Goal: Information Seeking & Learning: Learn about a topic

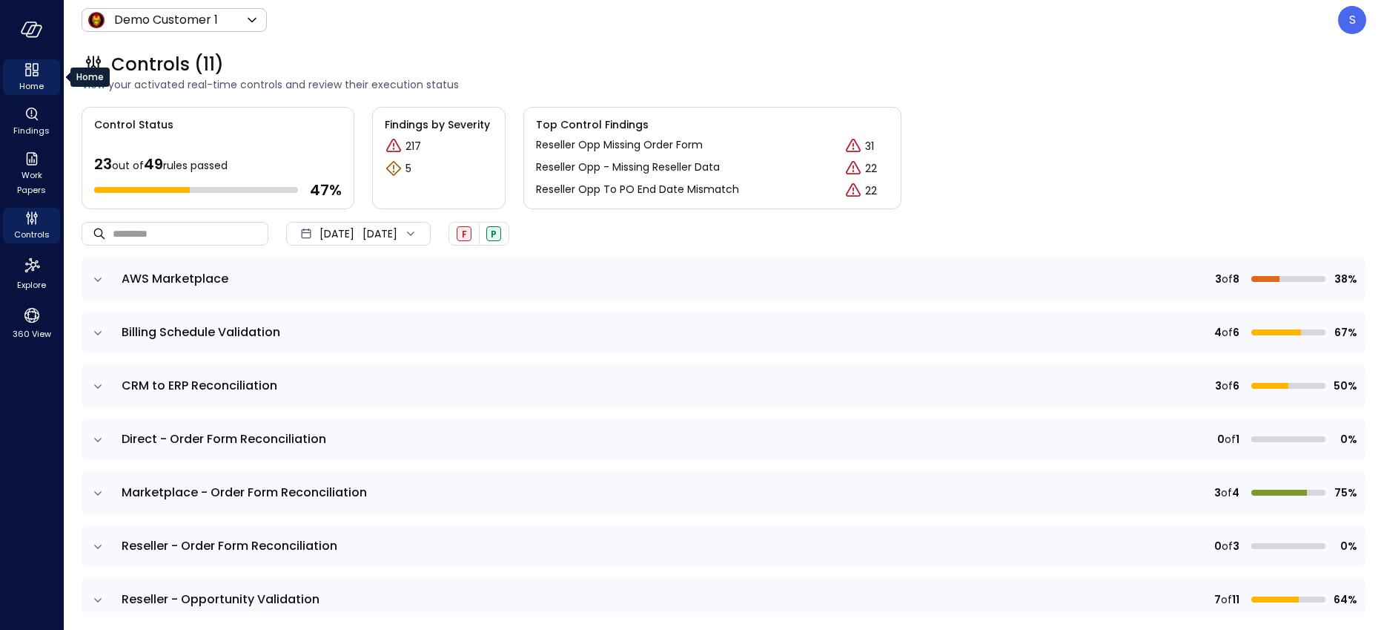
click at [29, 76] on icon "Home" at bounding box center [28, 71] width 6 height 7
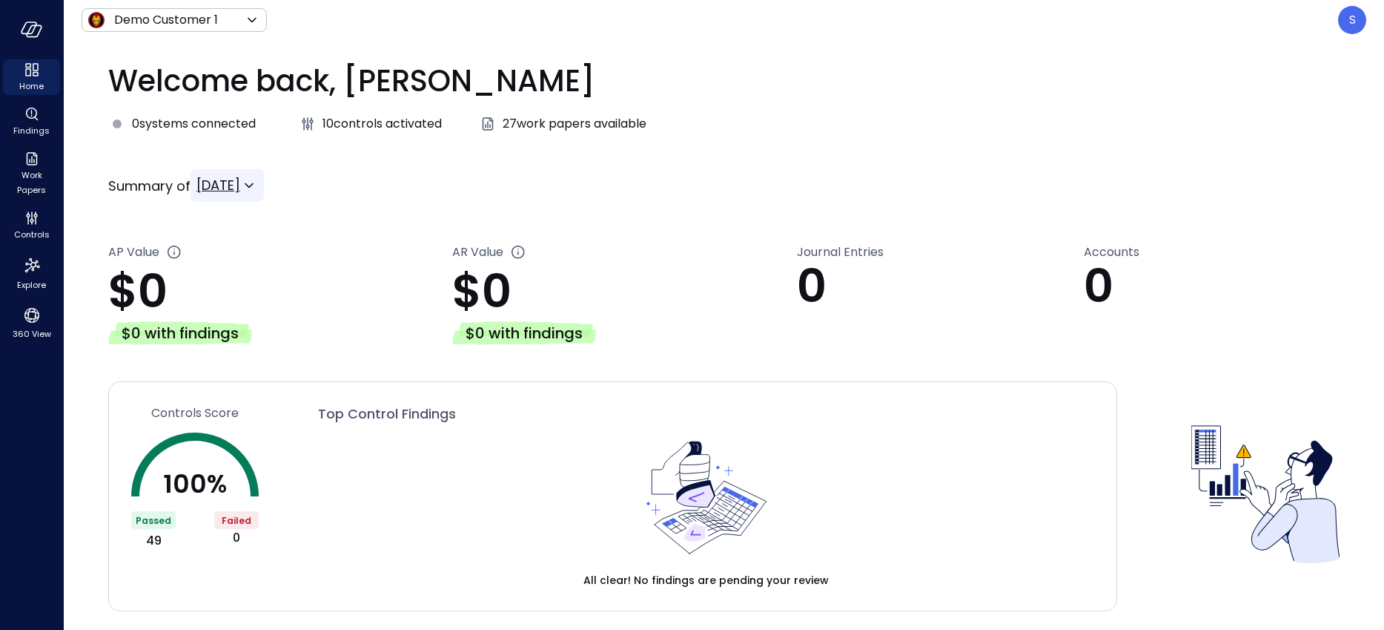
click at [258, 182] on icon at bounding box center [249, 185] width 18 height 18
click at [226, 302] on span "YTD" at bounding box center [240, 307] width 65 height 18
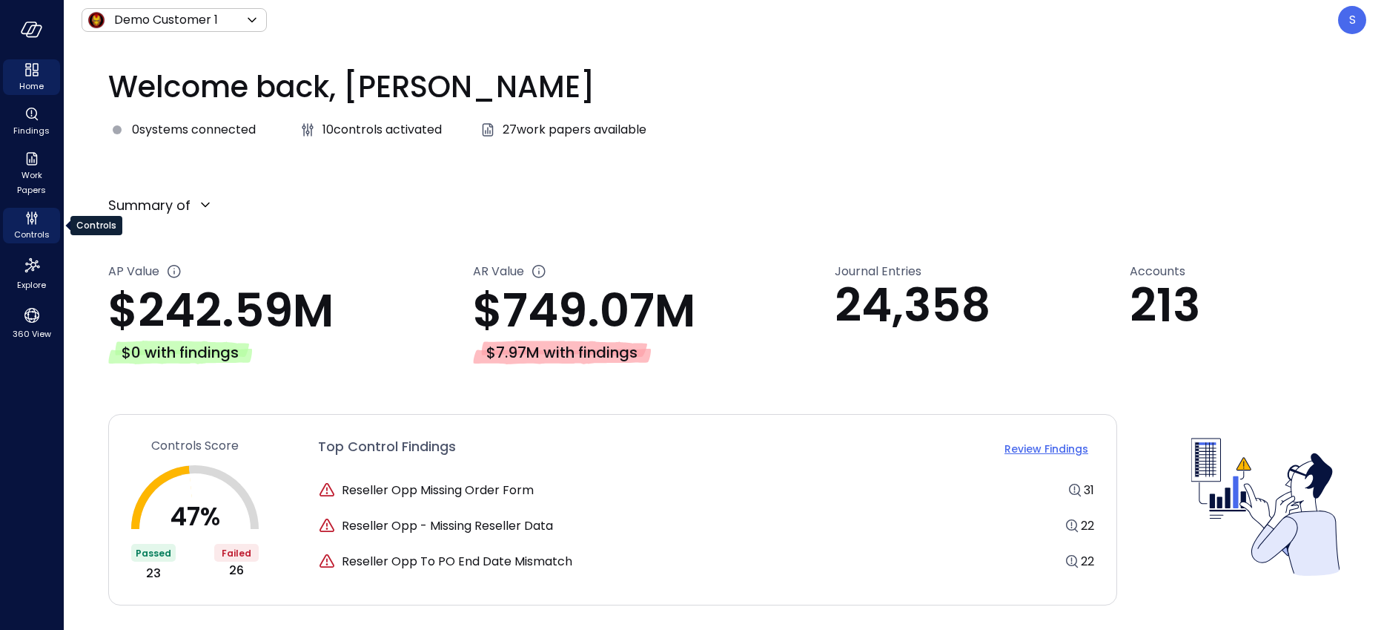
click at [33, 233] on span "Controls" at bounding box center [32, 234] width 36 height 15
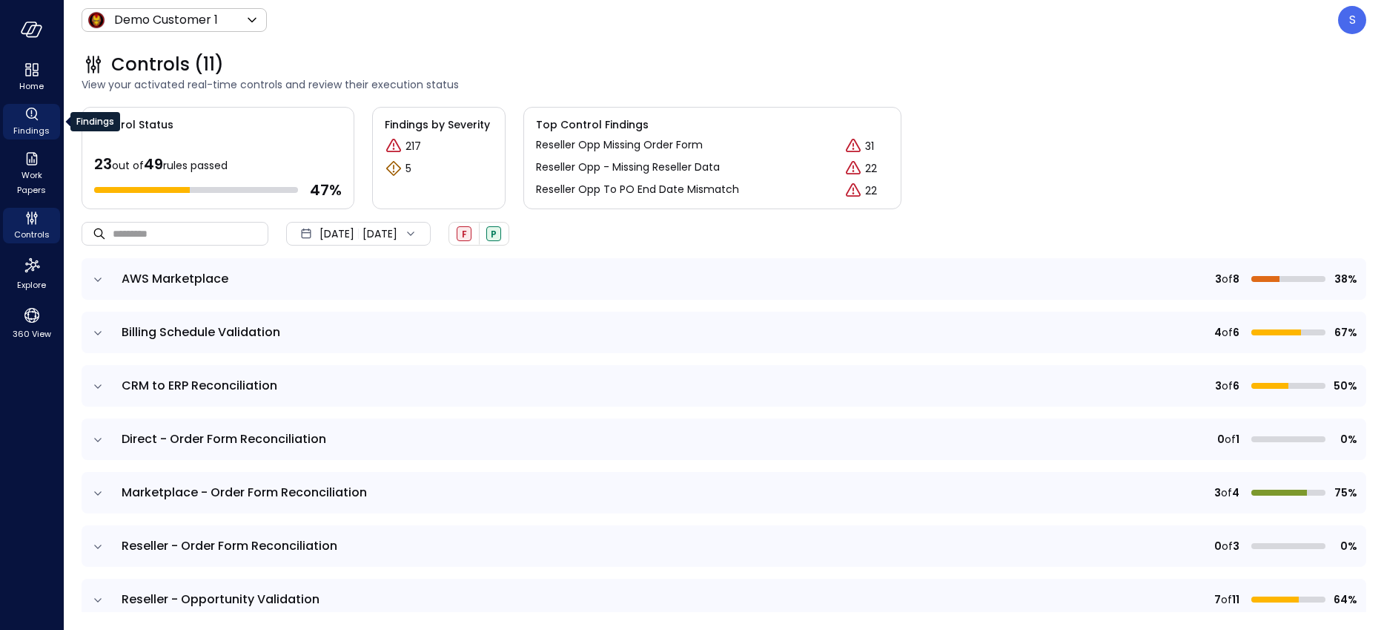
click at [27, 128] on span "Findings" at bounding box center [31, 130] width 36 height 15
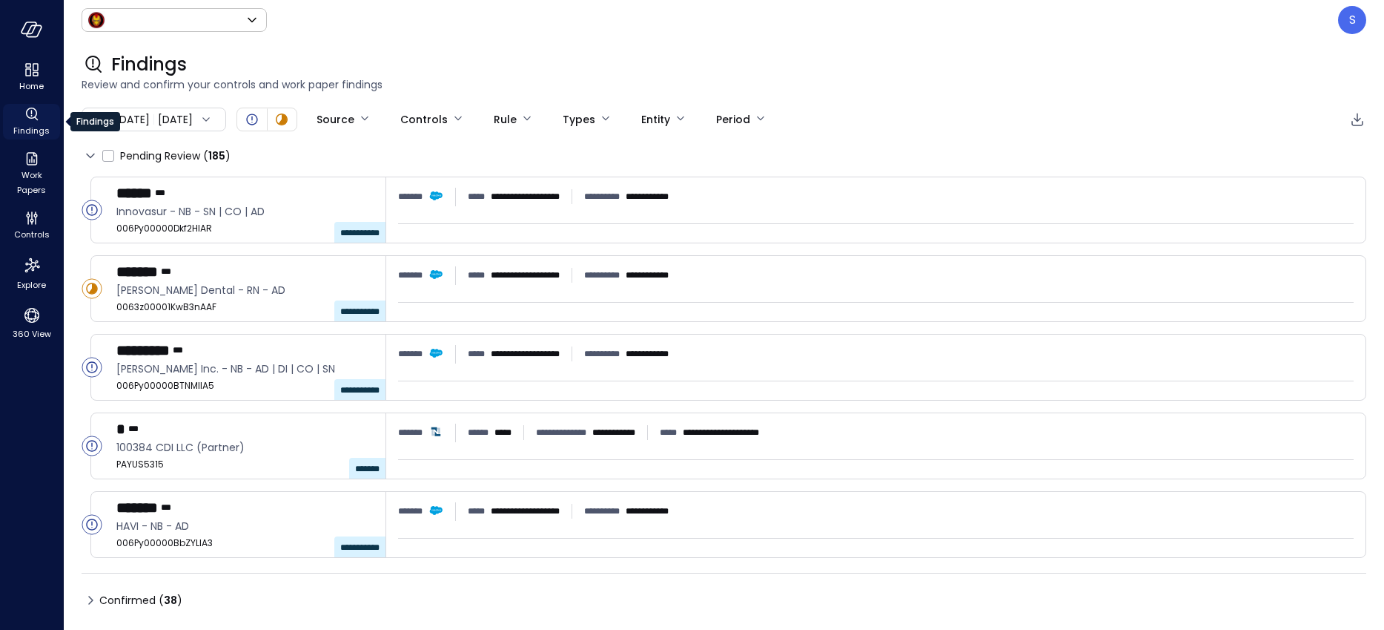
type input "*****"
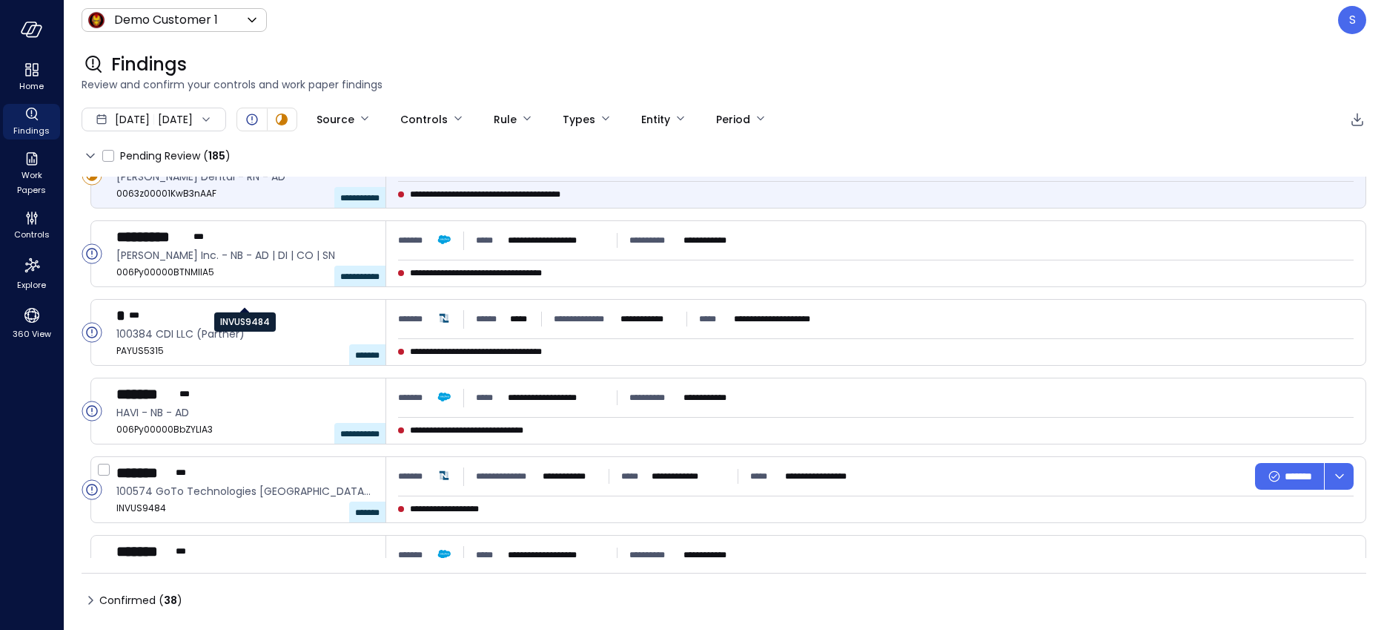
scroll to position [74, 0]
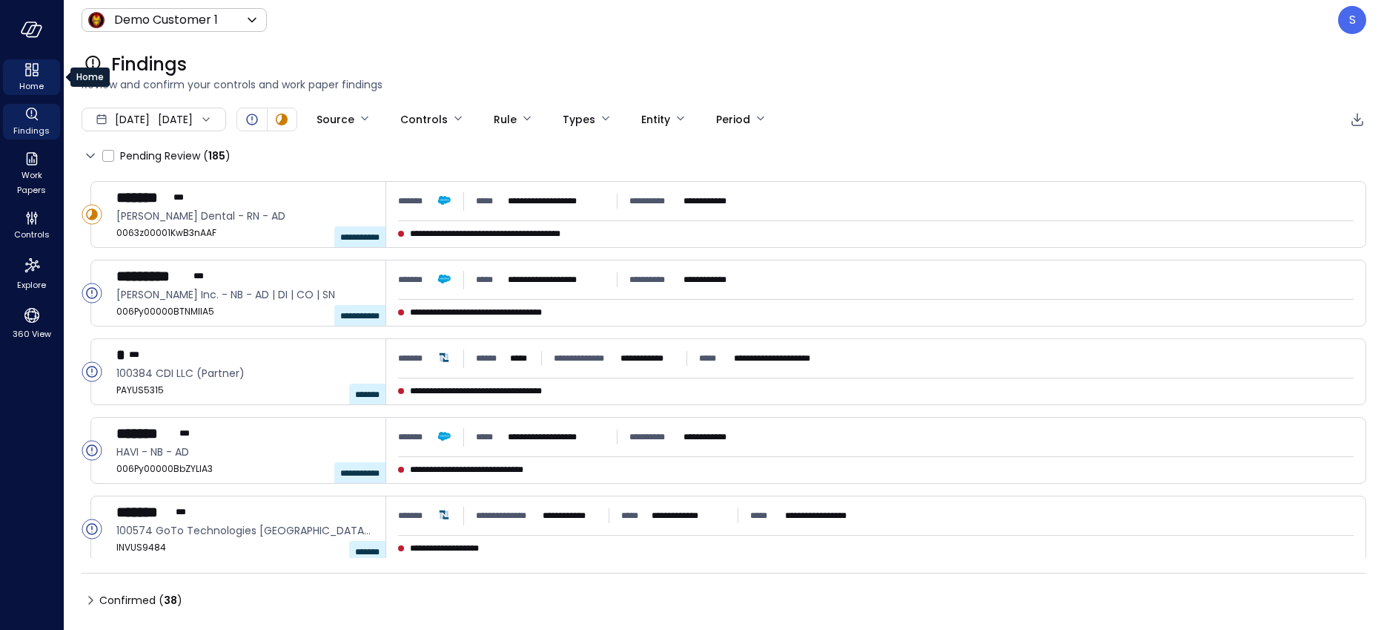
click at [34, 75] on icon "Home" at bounding box center [36, 74] width 6 height 4
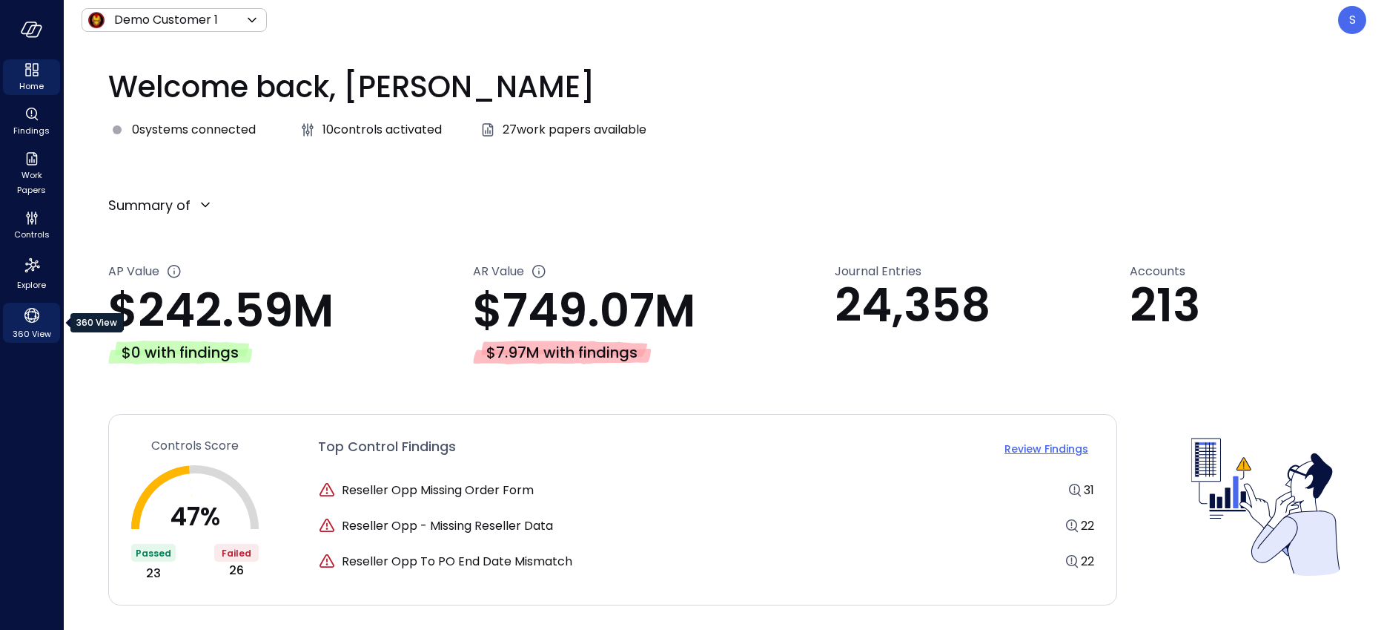
click at [27, 329] on span "360 View" at bounding box center [32, 333] width 39 height 15
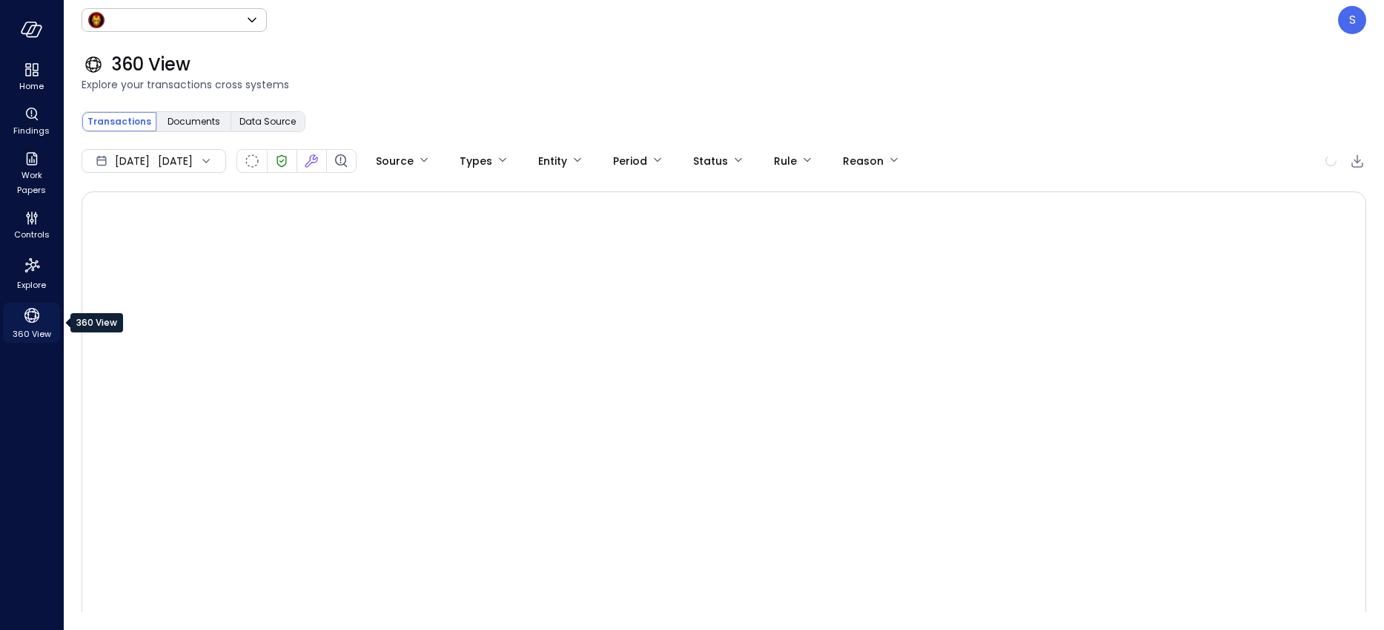
type input "*****"
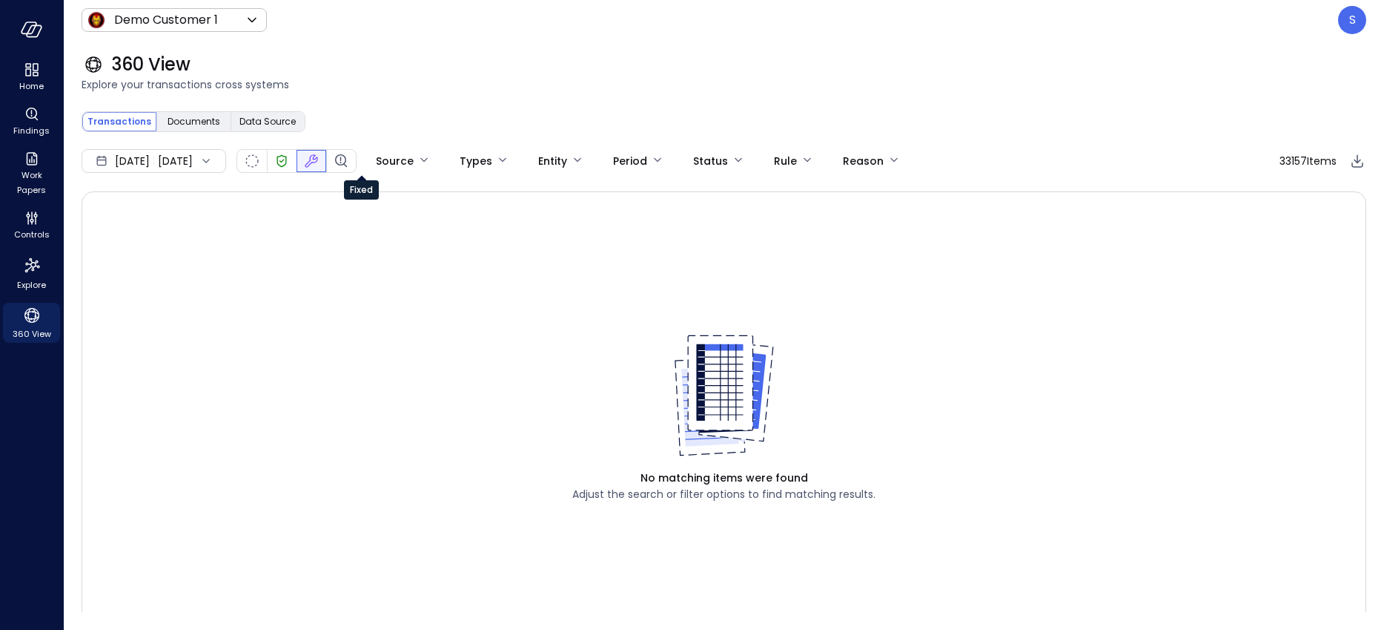
click at [320, 156] on icon "Fixed" at bounding box center [312, 161] width 18 height 18
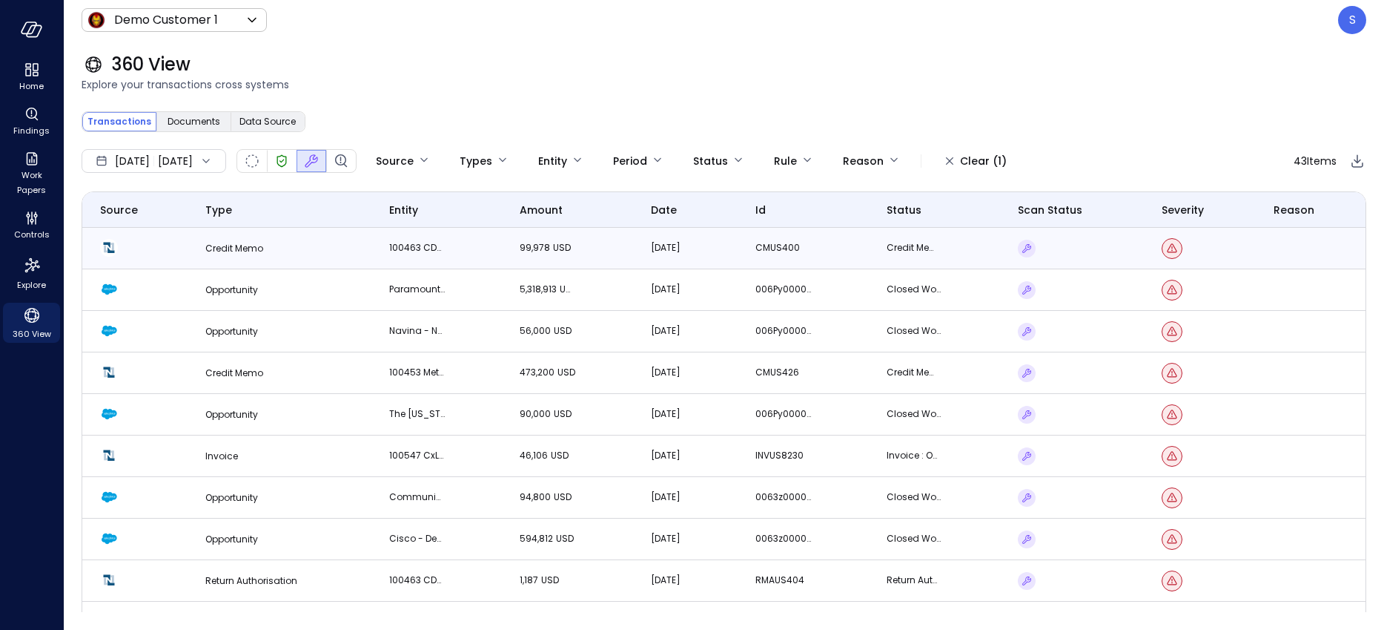
click at [413, 234] on td "100463 CDW Corporation (Partner)" at bounding box center [436, 249] width 131 height 42
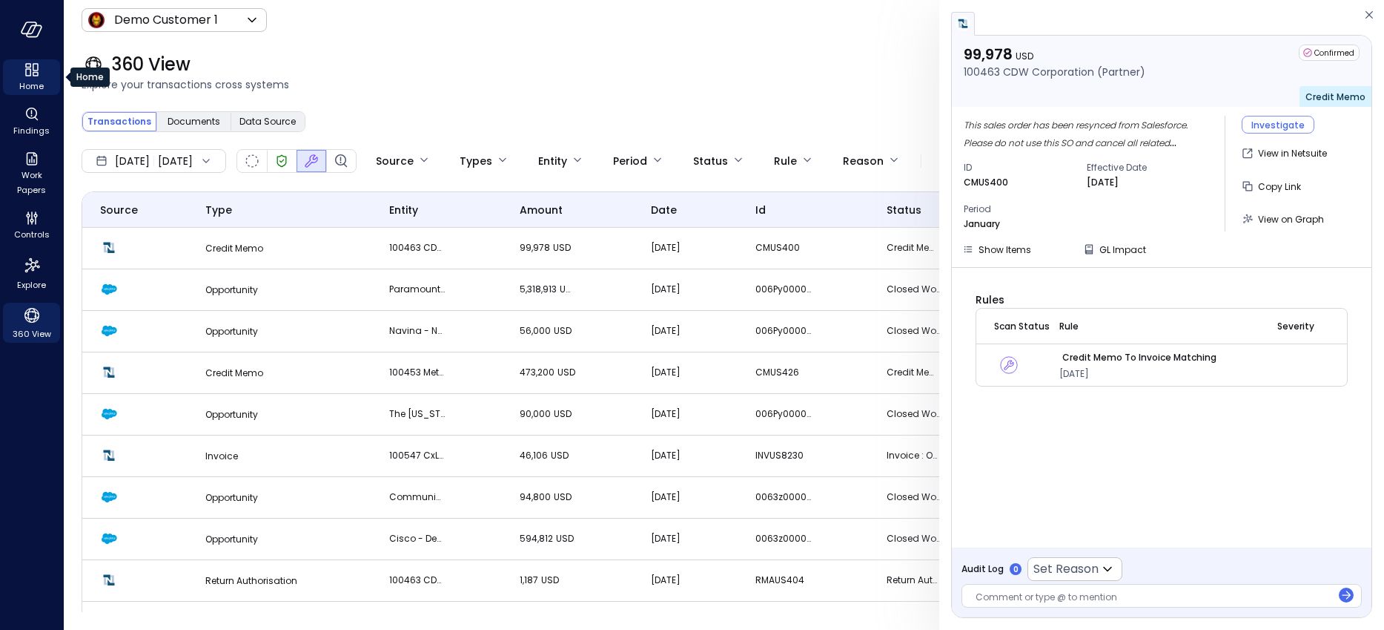
click at [33, 82] on span "Home" at bounding box center [31, 86] width 24 height 15
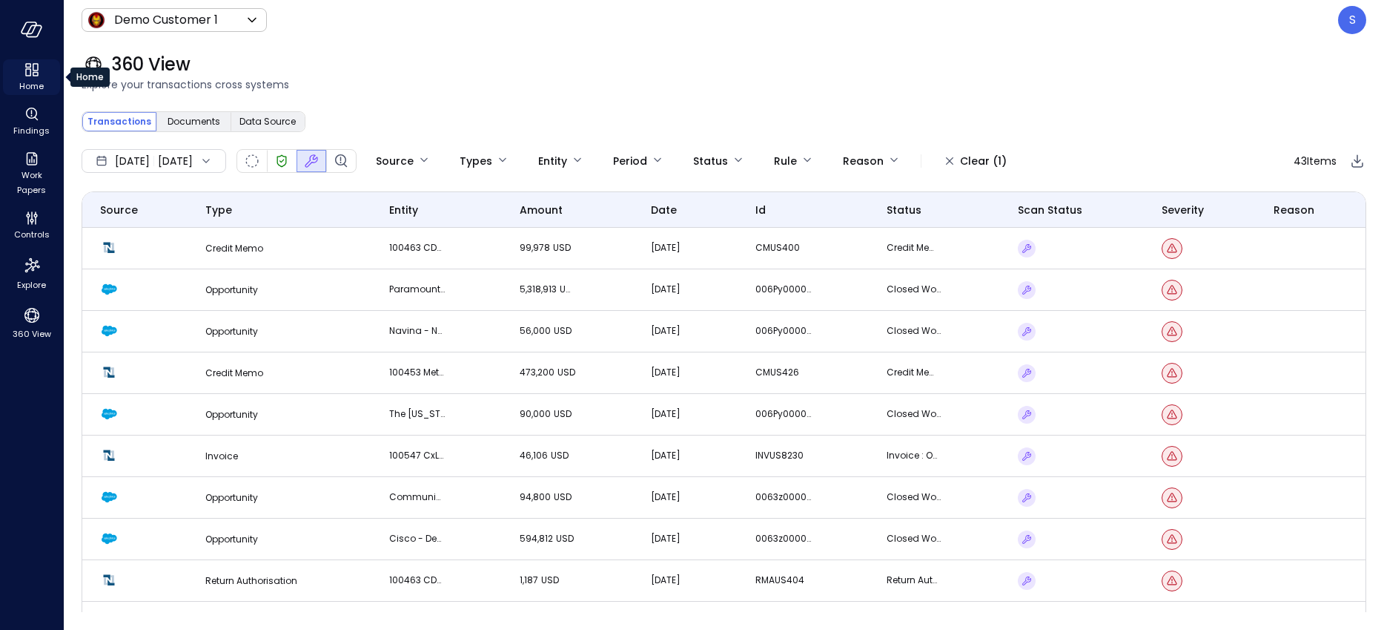
click at [33, 84] on span "Home" at bounding box center [31, 86] width 24 height 15
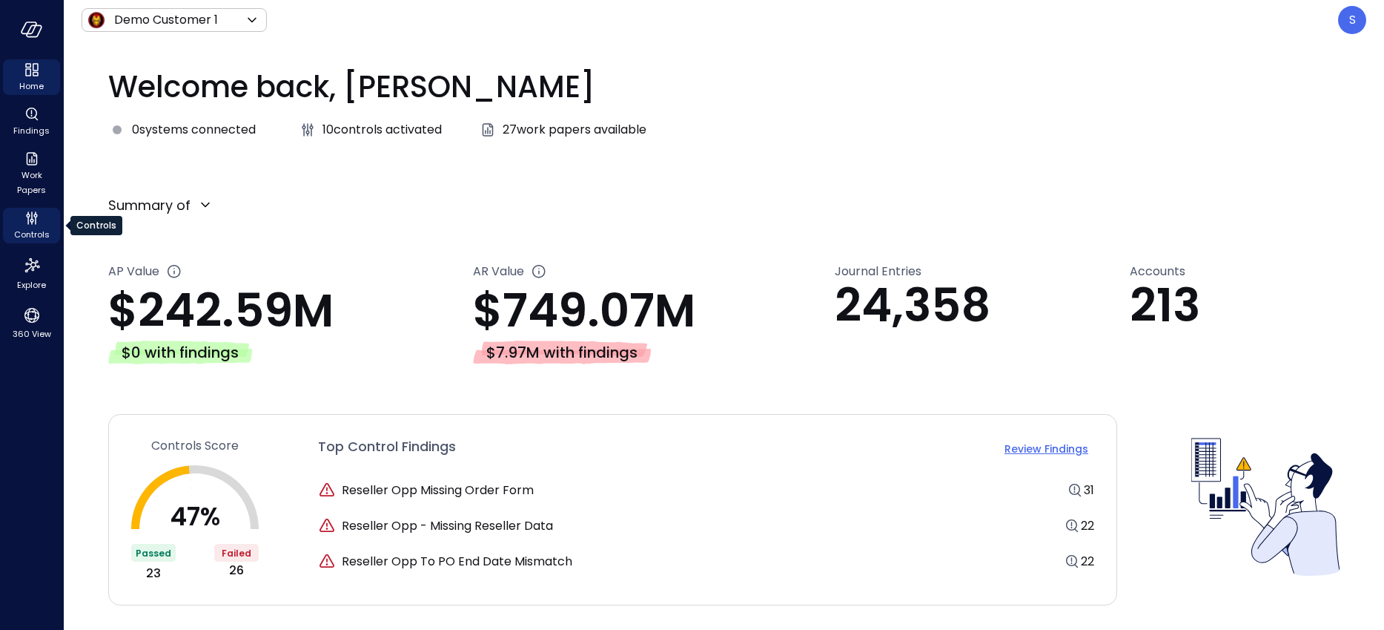
click at [33, 218] on icon "Controls" at bounding box center [32, 218] width 18 height 18
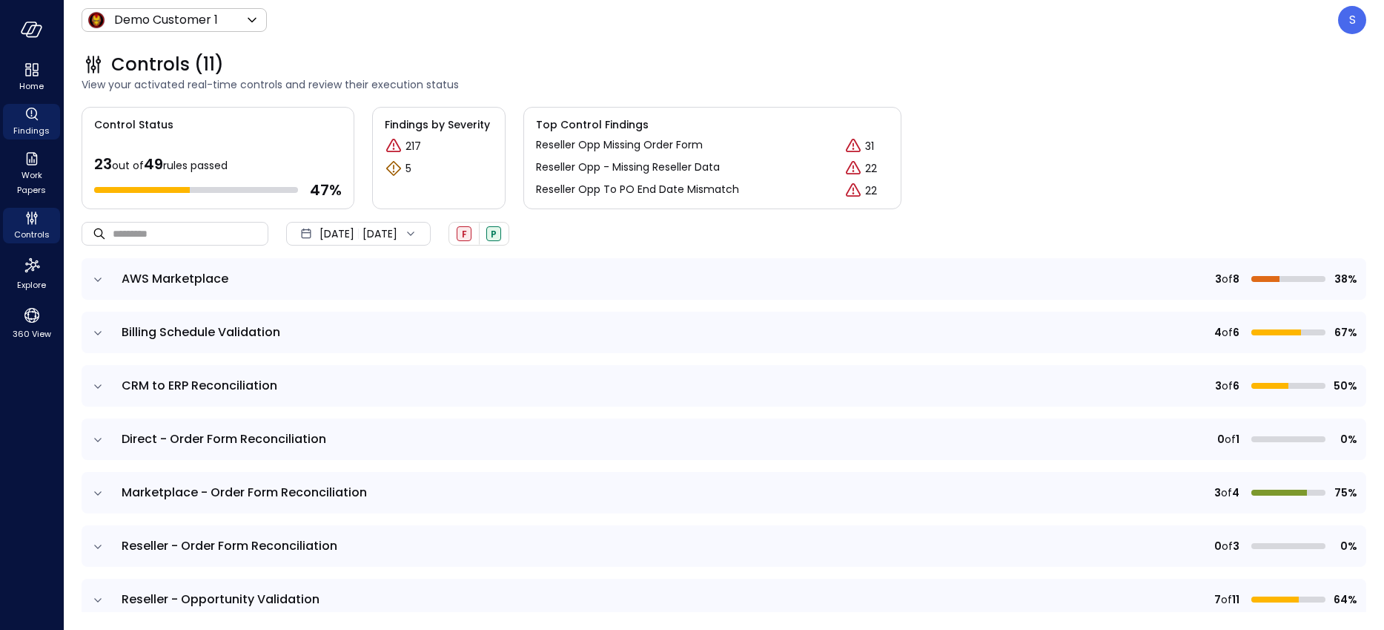
click at [31, 123] on span "Findings" at bounding box center [31, 130] width 36 height 15
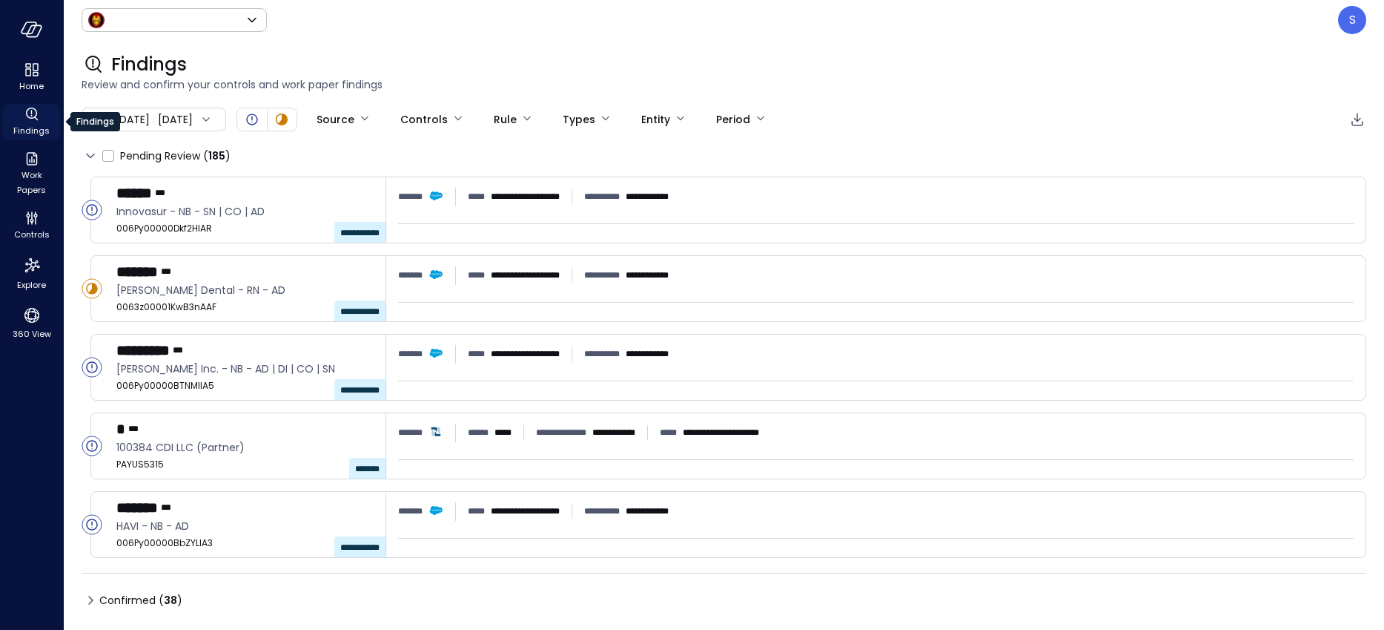
type input "*****"
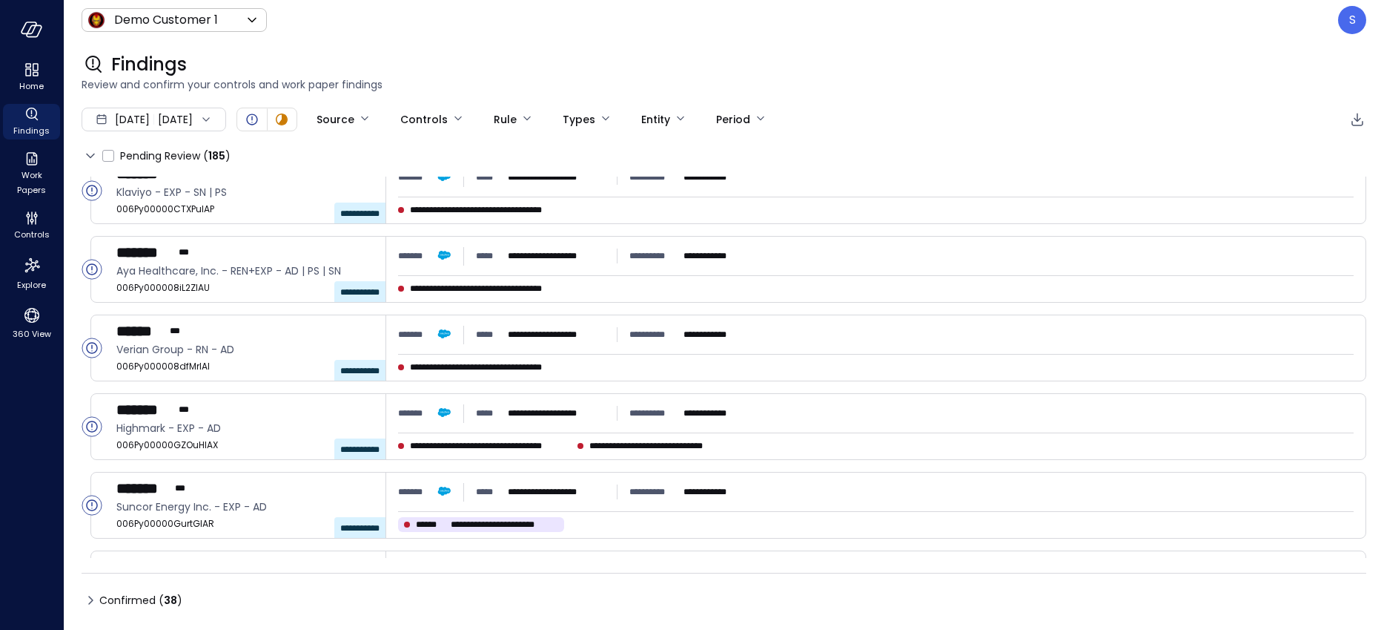
scroll to position [1077, 0]
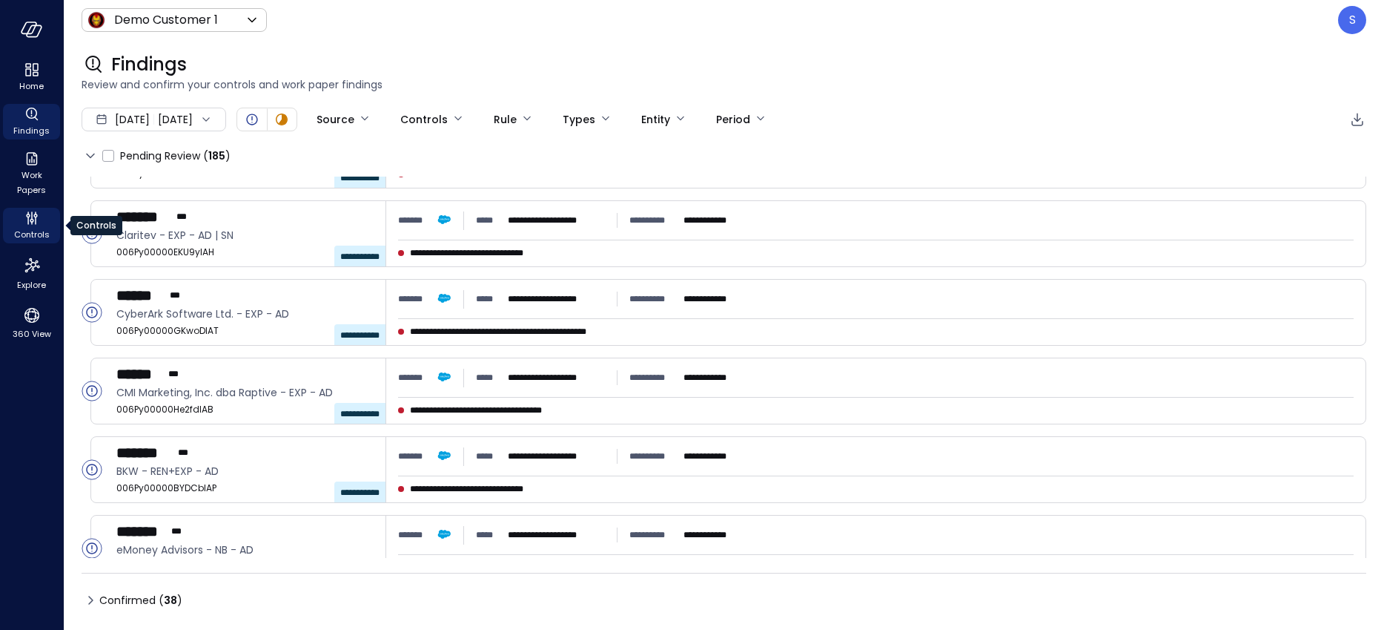
click at [27, 225] on icon "Controls" at bounding box center [32, 218] width 18 height 18
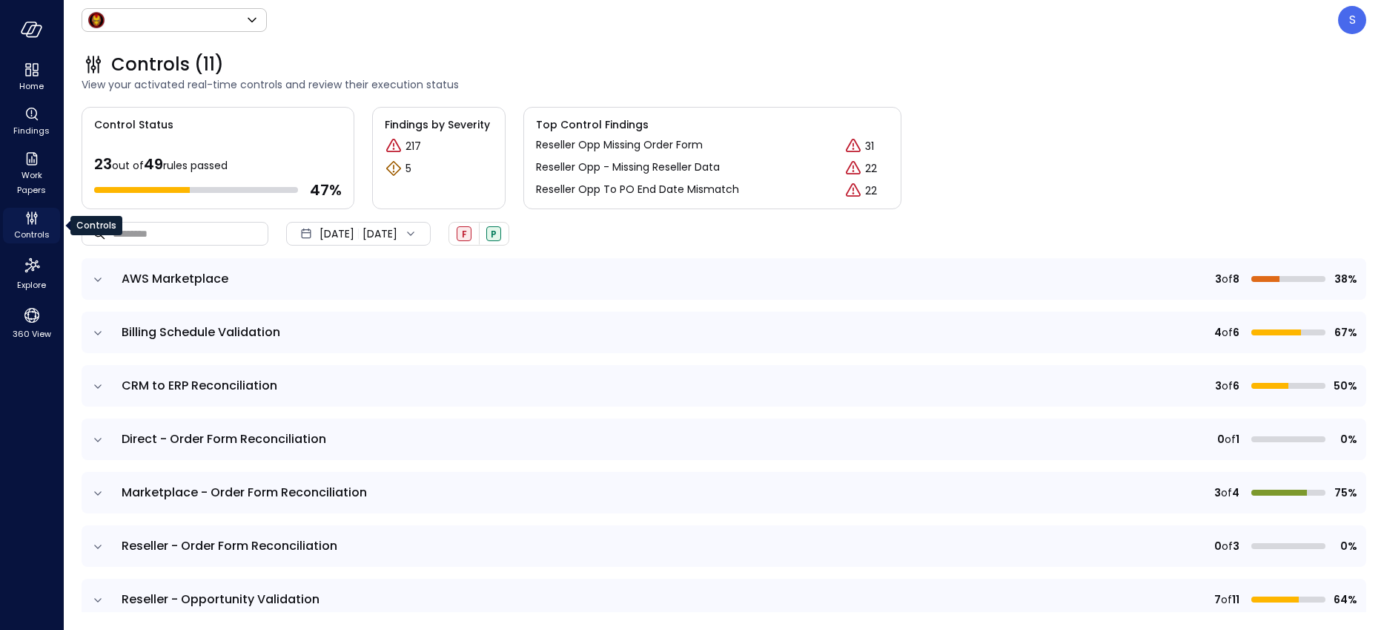
type input "*****"
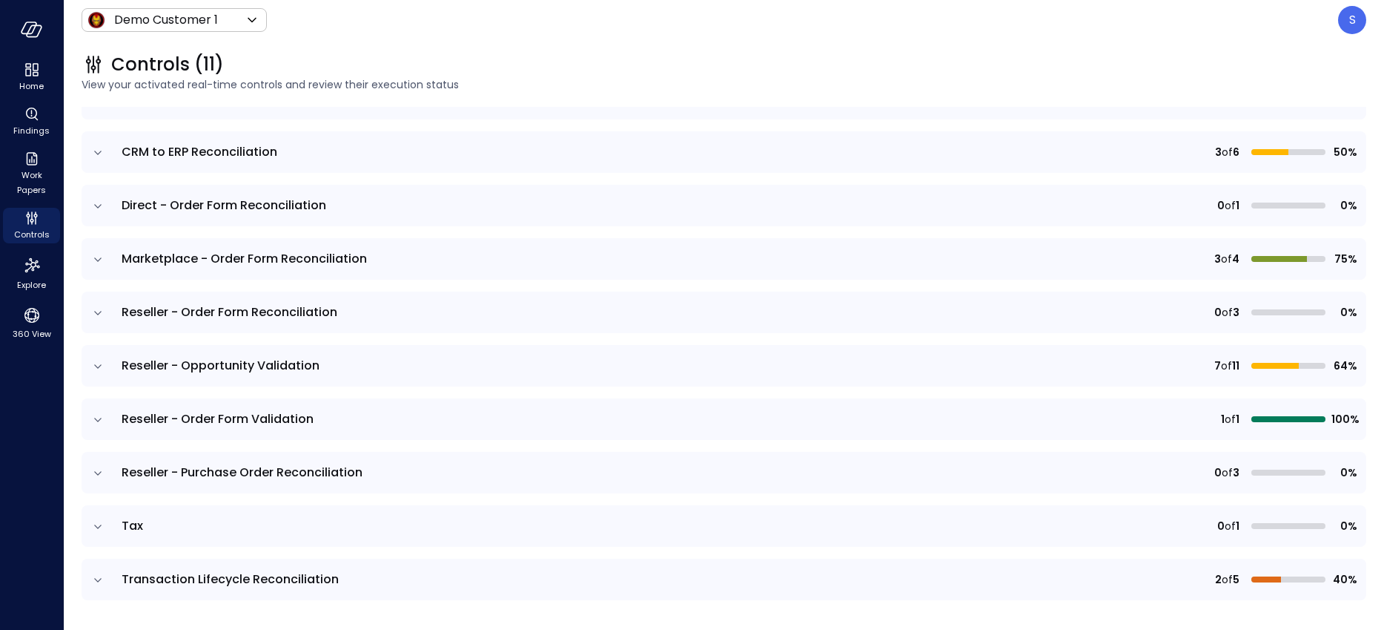
scroll to position [232, 0]
click at [98, 417] on icon "expand row" at bounding box center [97, 421] width 15 height 15
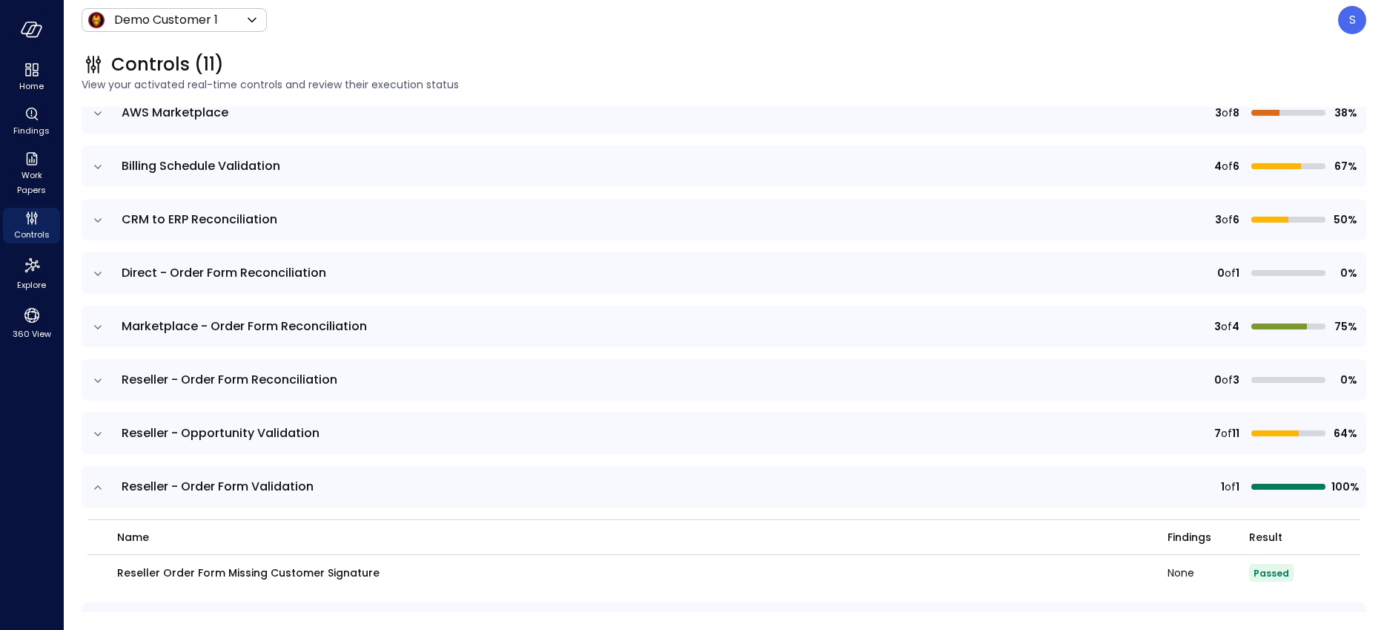
scroll to position [162, 0]
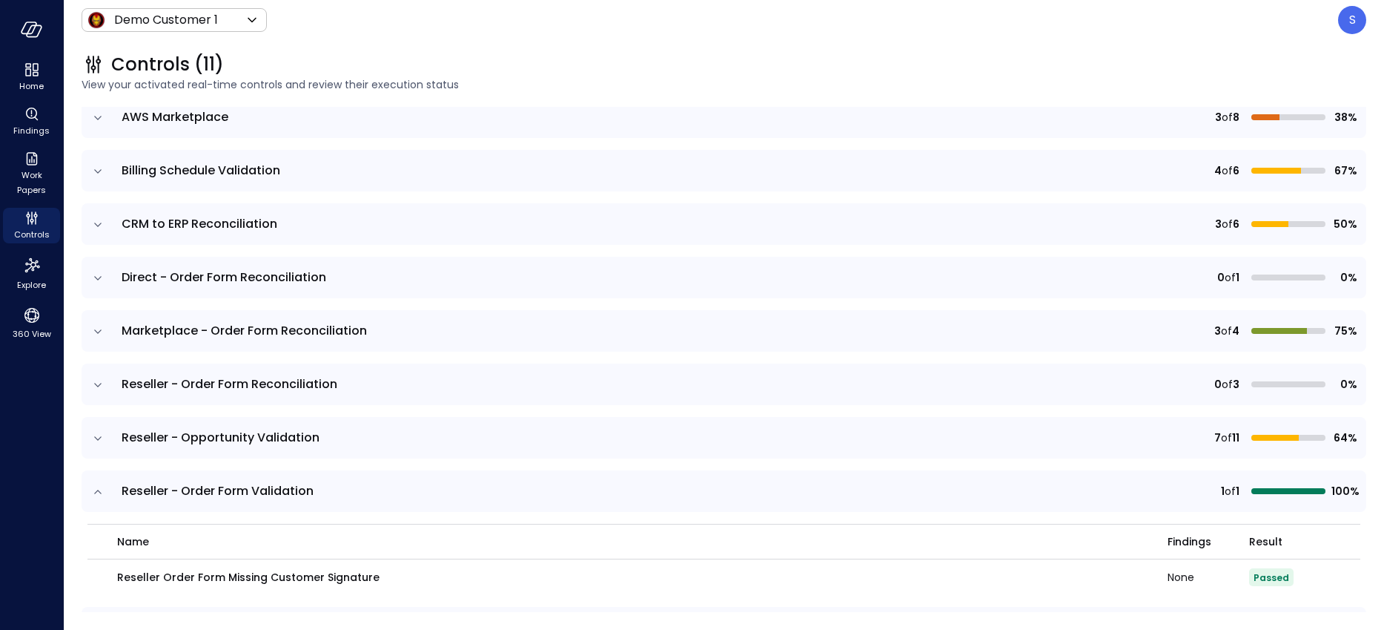
click at [96, 487] on icon "expand row" at bounding box center [97, 491] width 15 height 15
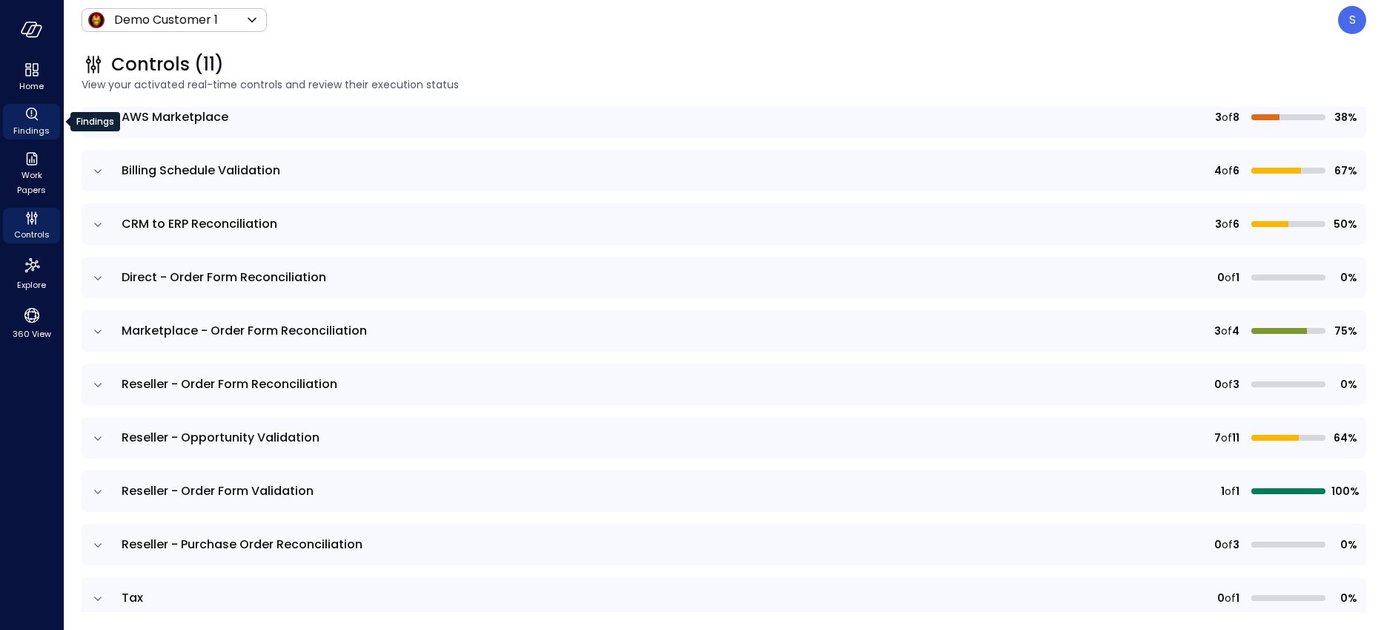
click at [29, 123] on span "Findings" at bounding box center [31, 130] width 36 height 15
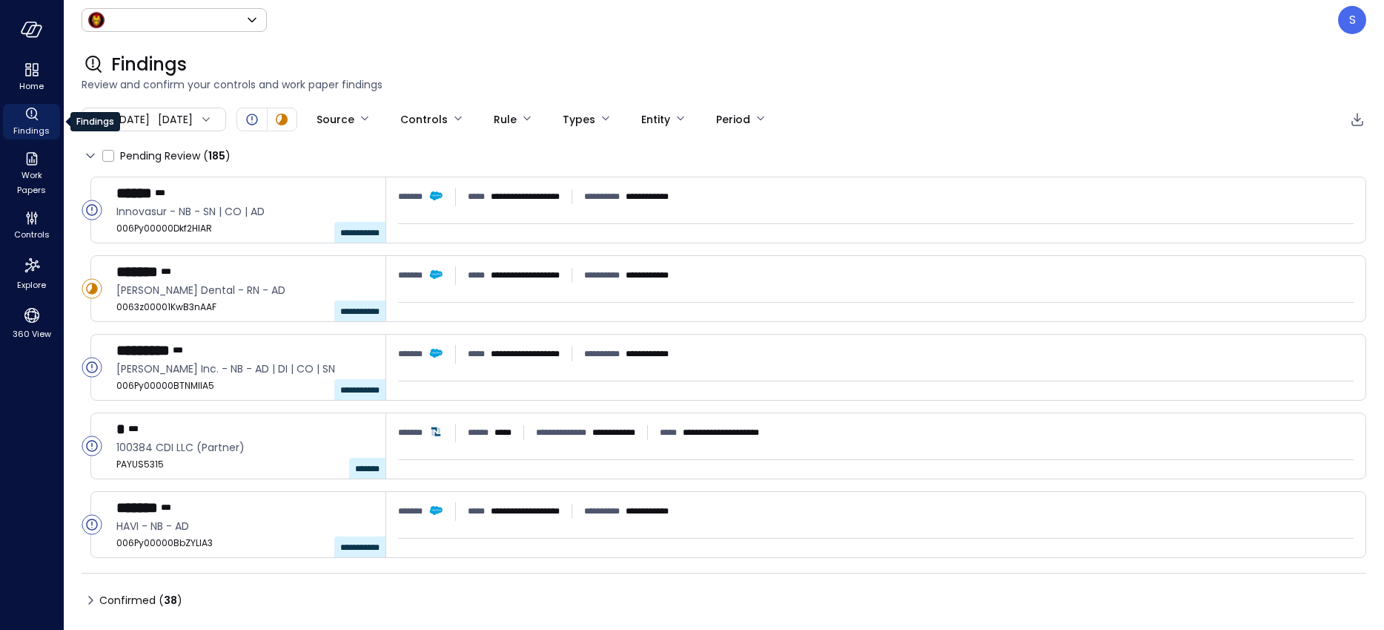
type input "*****"
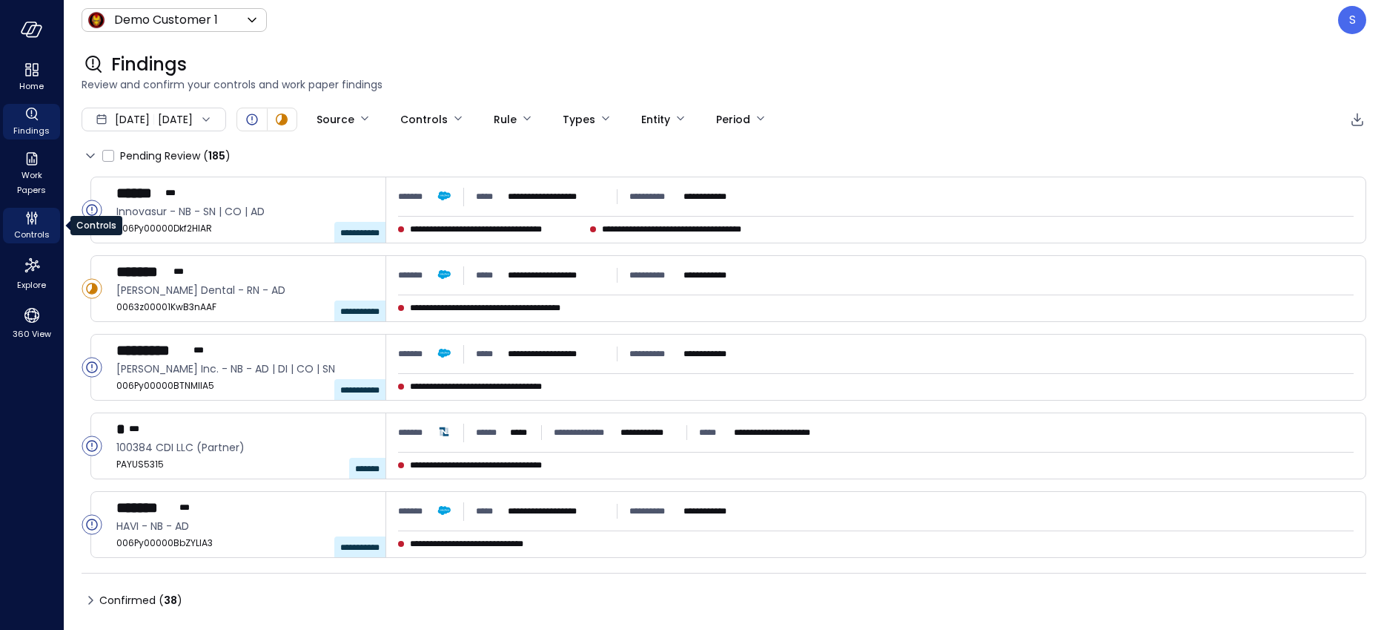
click at [27, 222] on icon "Controls" at bounding box center [27, 221] width 1 height 8
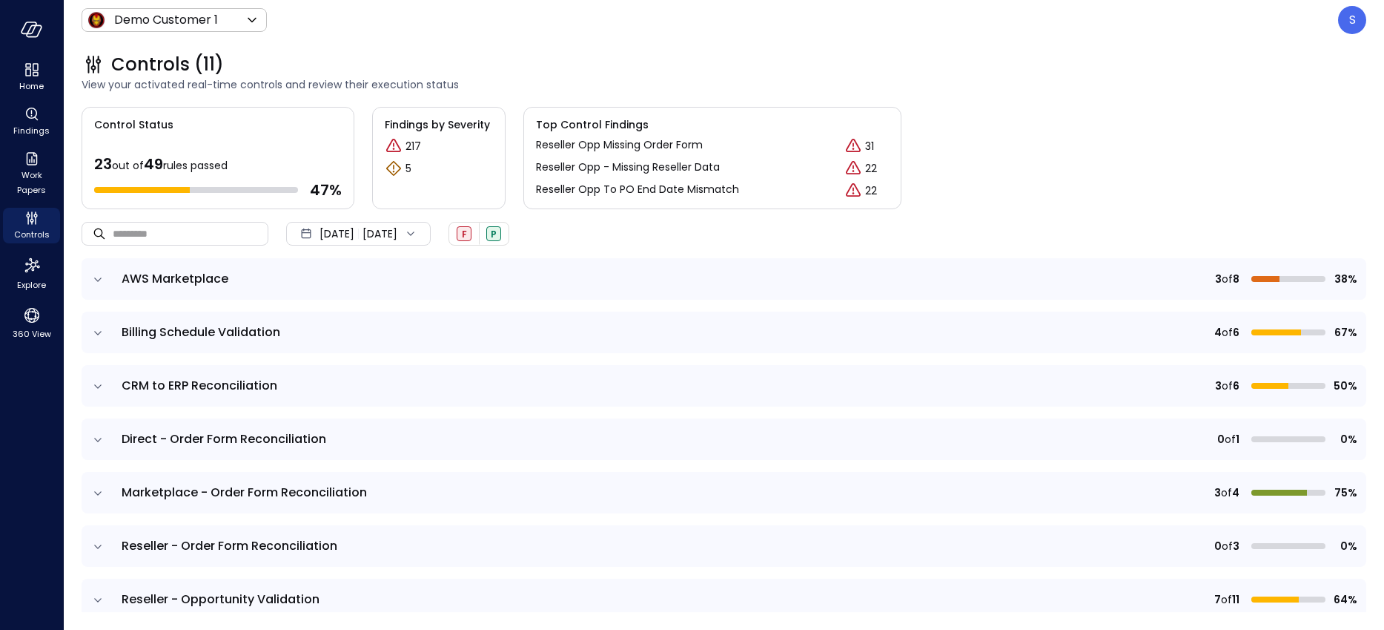
click at [418, 230] on icon at bounding box center [410, 233] width 15 height 15
click at [346, 323] on li "Current Year [DATE]" at bounding box center [367, 323] width 118 height 24
click at [97, 492] on icon "expand row" at bounding box center [97, 493] width 15 height 15
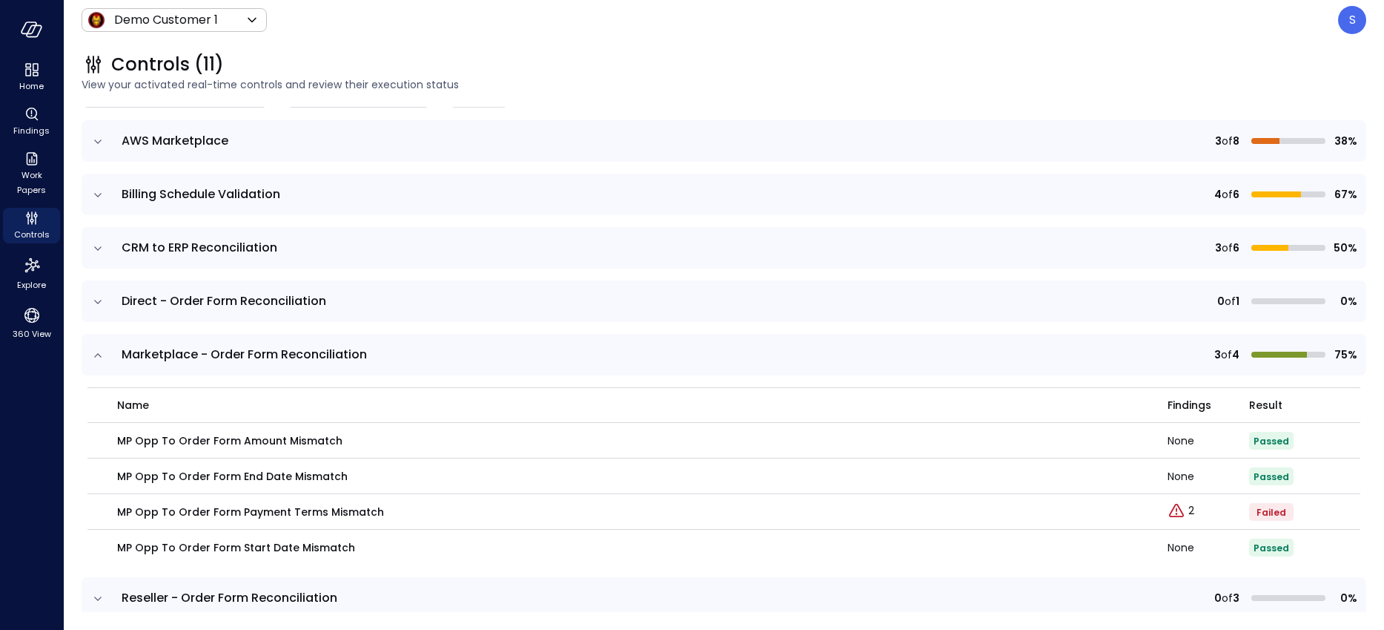
scroll to position [145, 0]
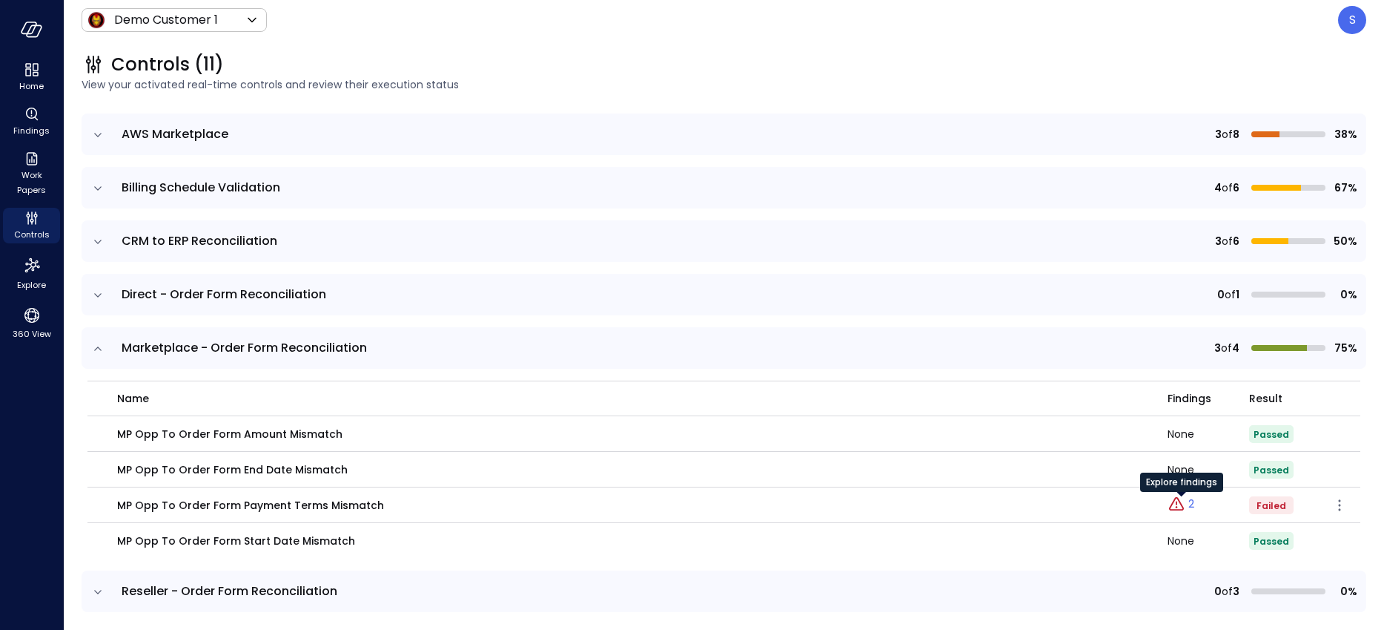
click at [1189, 501] on div "Explore findings" at bounding box center [1181, 487] width 83 height 30
click at [96, 131] on icon "expand row" at bounding box center [97, 135] width 15 height 15
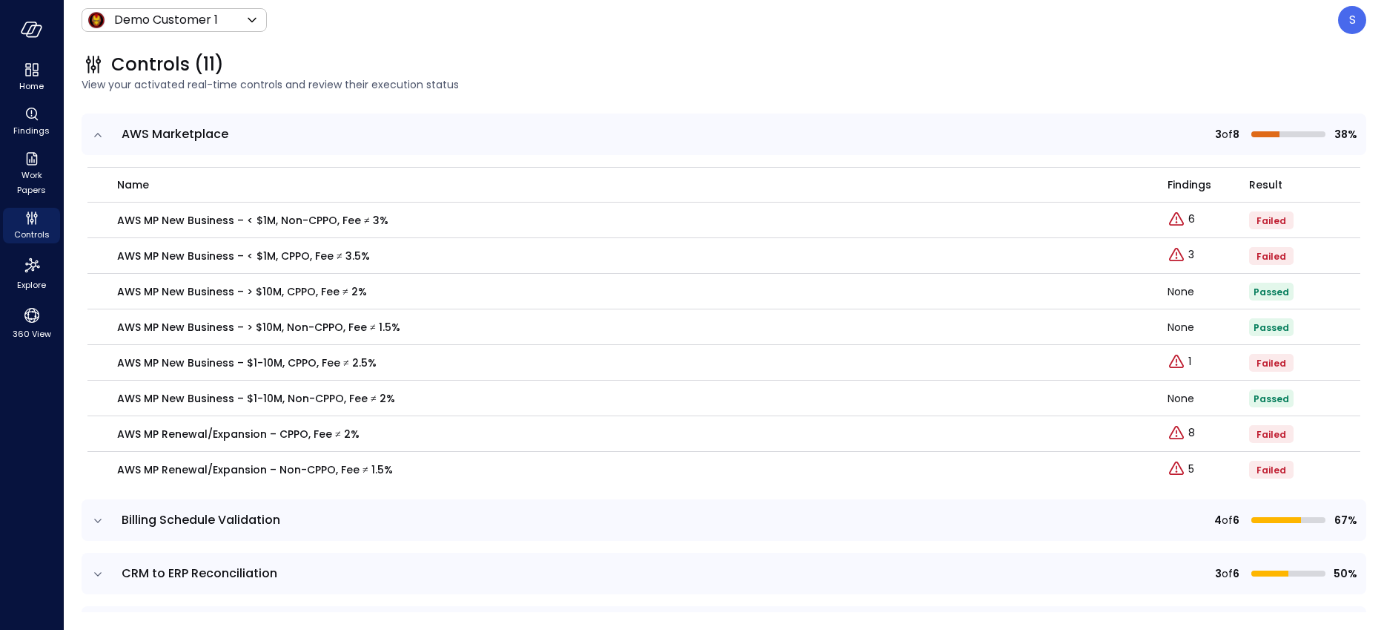
click at [96, 131] on icon "expand row" at bounding box center [97, 135] width 15 height 15
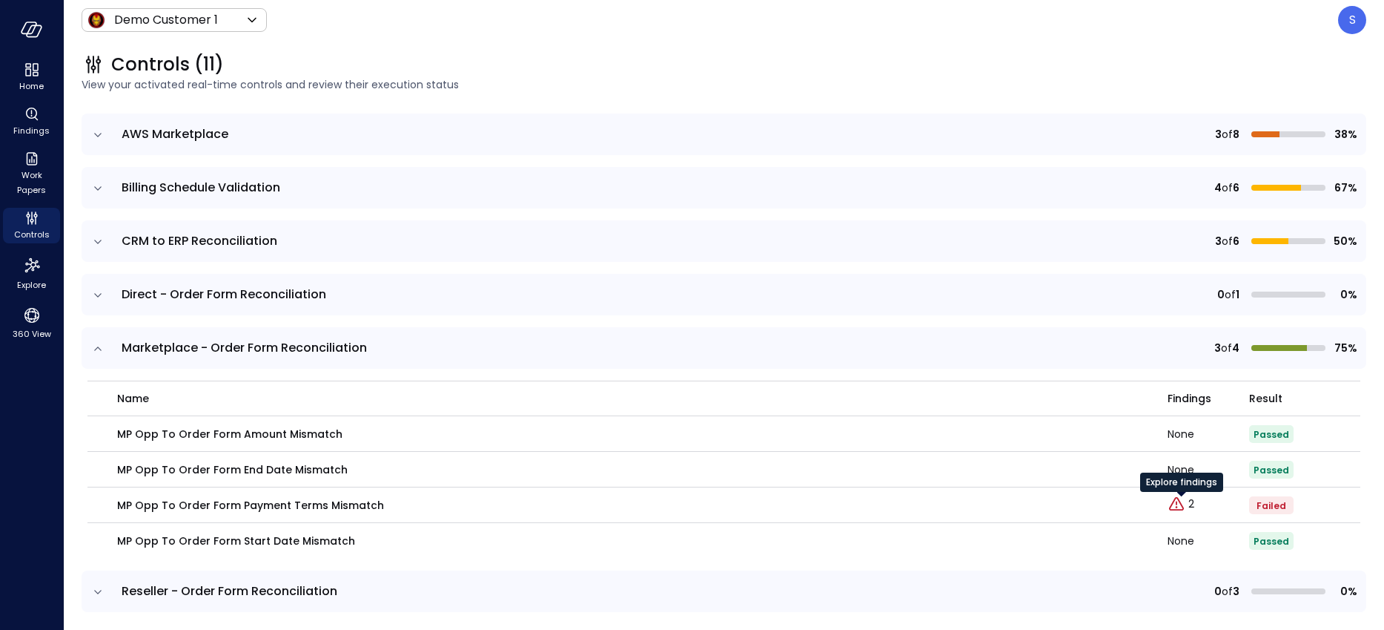
click at [1190, 499] on div "Explore findings" at bounding box center [1181, 487] width 83 height 30
click at [1192, 504] on p "2" at bounding box center [1192, 504] width 6 height 16
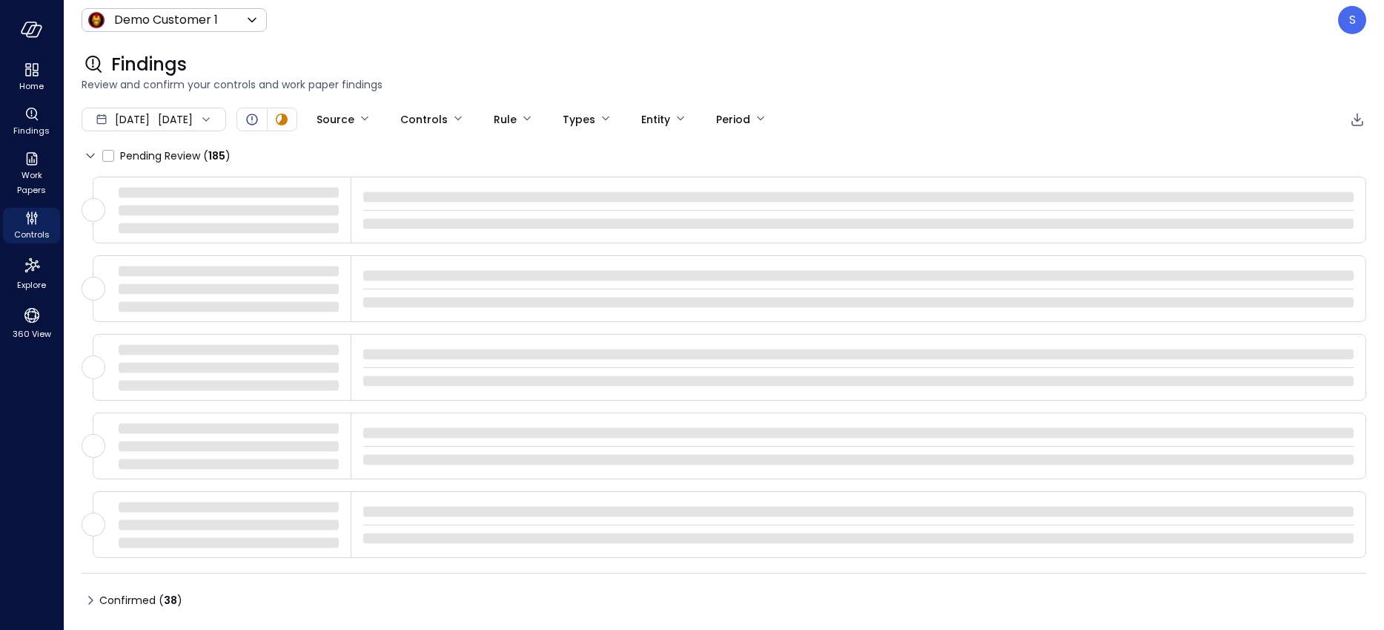
type input "****"
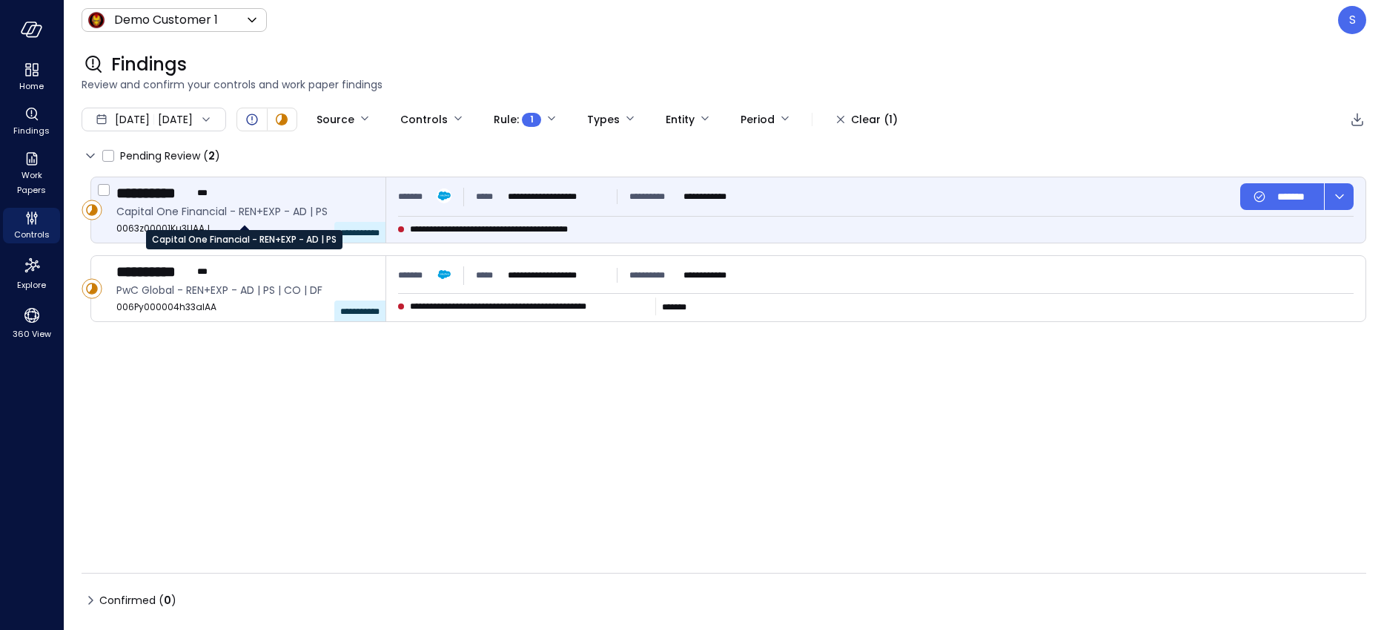
click at [225, 211] on span "Capital One Financial - REN+EXP - AD | PS" at bounding box center [244, 211] width 257 height 16
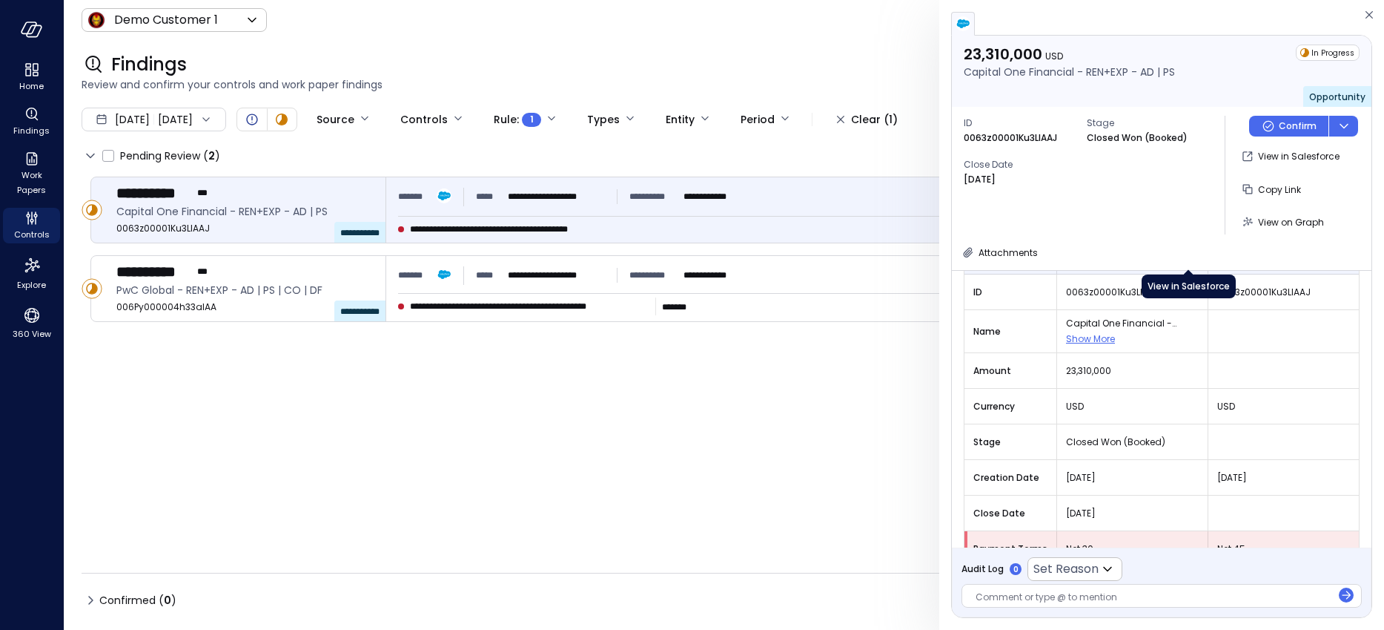
scroll to position [117, 0]
click at [1272, 221] on span "View on Graph" at bounding box center [1291, 222] width 66 height 13
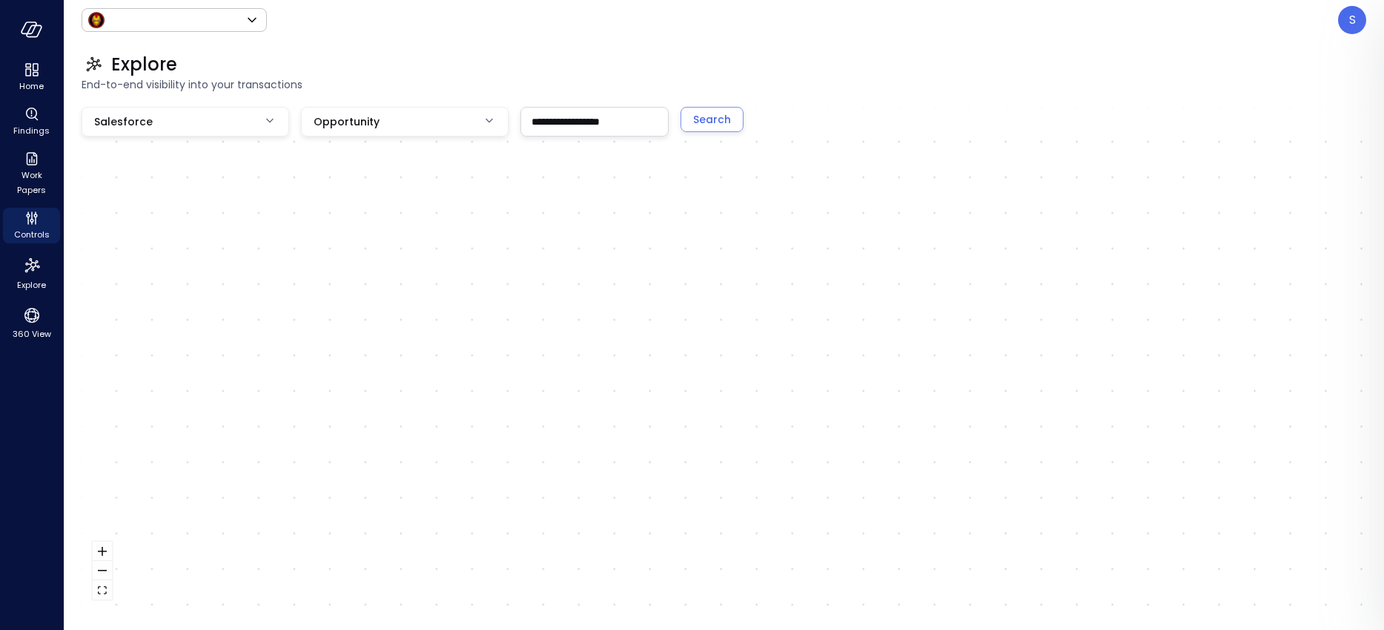
type input "*****"
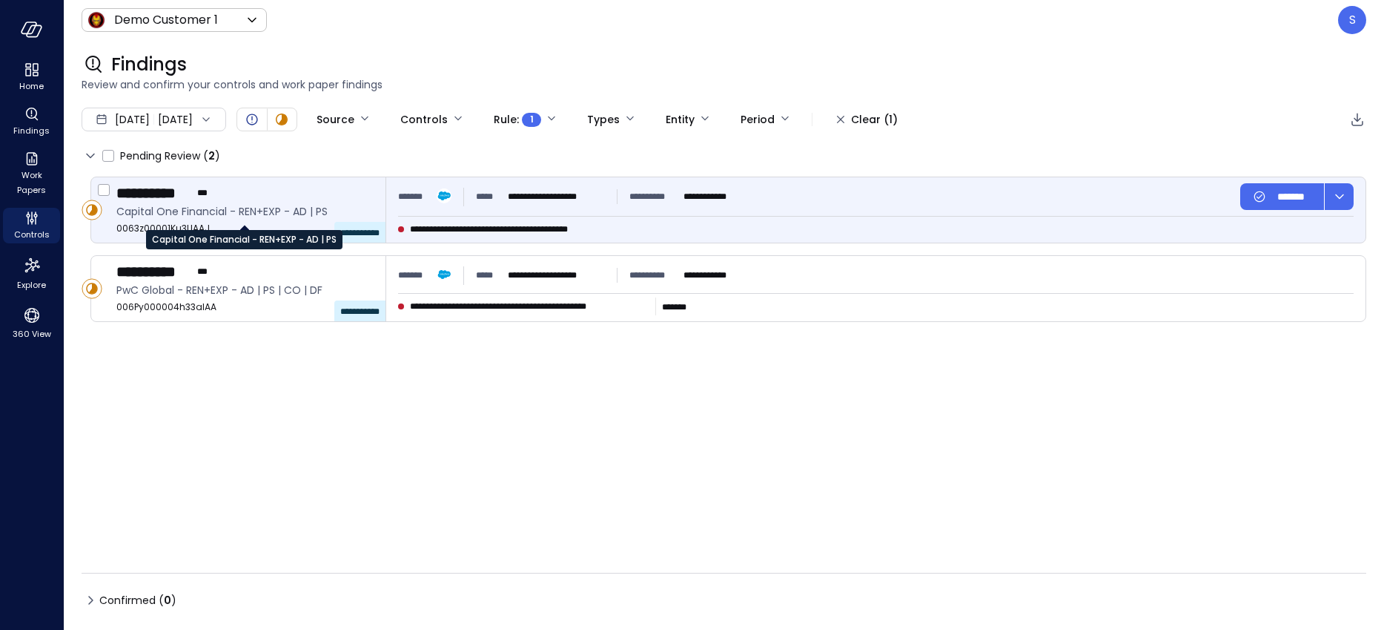
click at [188, 210] on span "Capital One Financial - REN+EXP - AD | PS" at bounding box center [244, 211] width 257 height 16
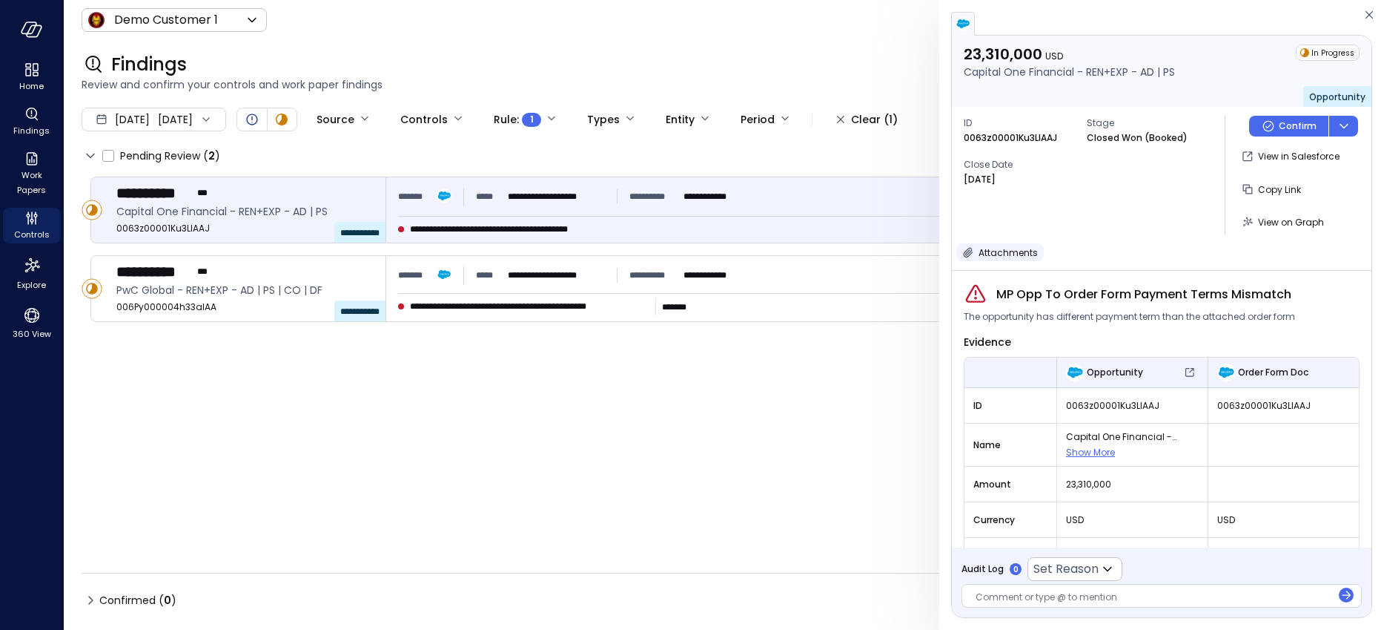
click at [968, 248] on icon "button" at bounding box center [968, 252] width 15 height 15
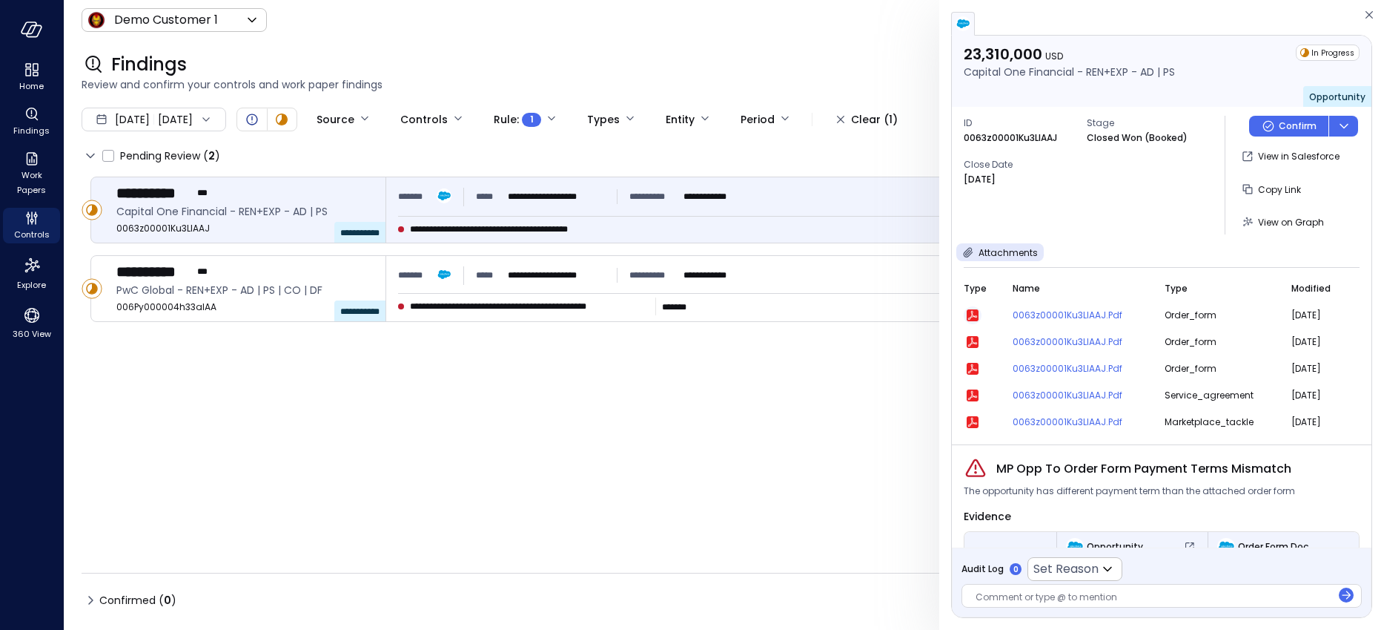
click at [975, 311] on icon "button" at bounding box center [973, 315] width 12 height 12
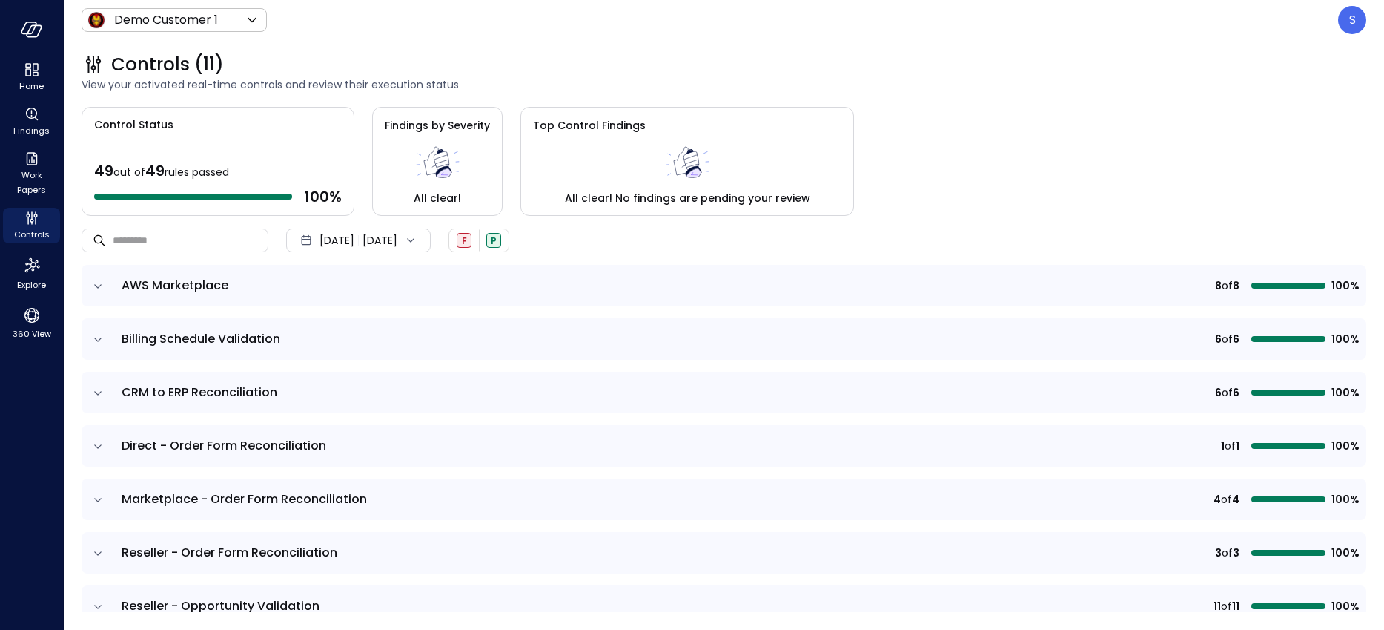
click at [97, 496] on icon "expand row" at bounding box center [97, 499] width 15 height 15
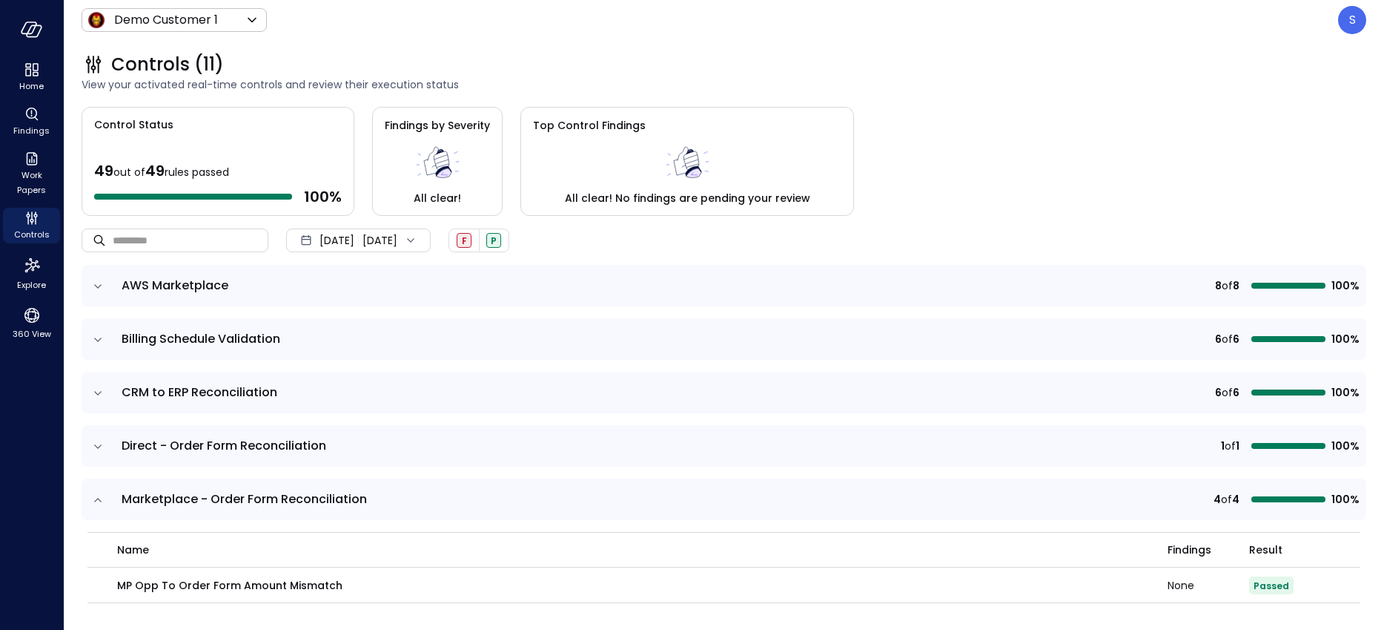
click at [418, 237] on icon at bounding box center [410, 240] width 15 height 15
click at [340, 351] on li "Custom" at bounding box center [367, 354] width 118 height 25
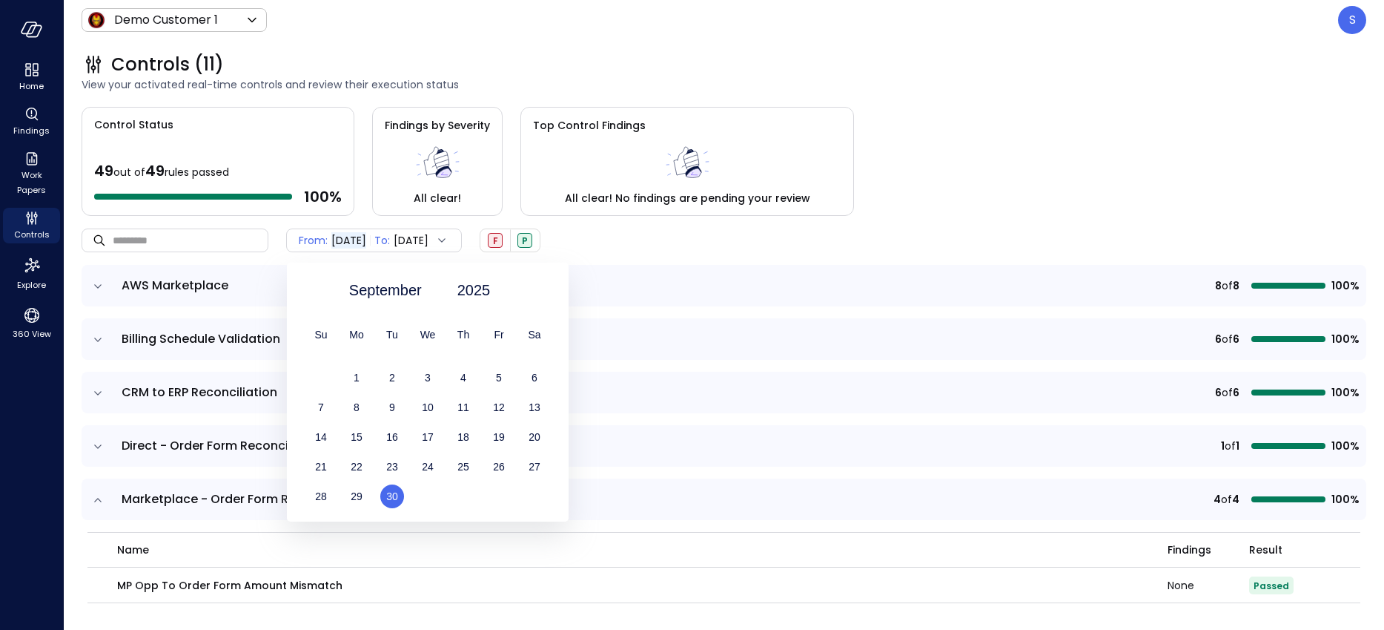
click at [449, 237] on icon at bounding box center [442, 240] width 15 height 15
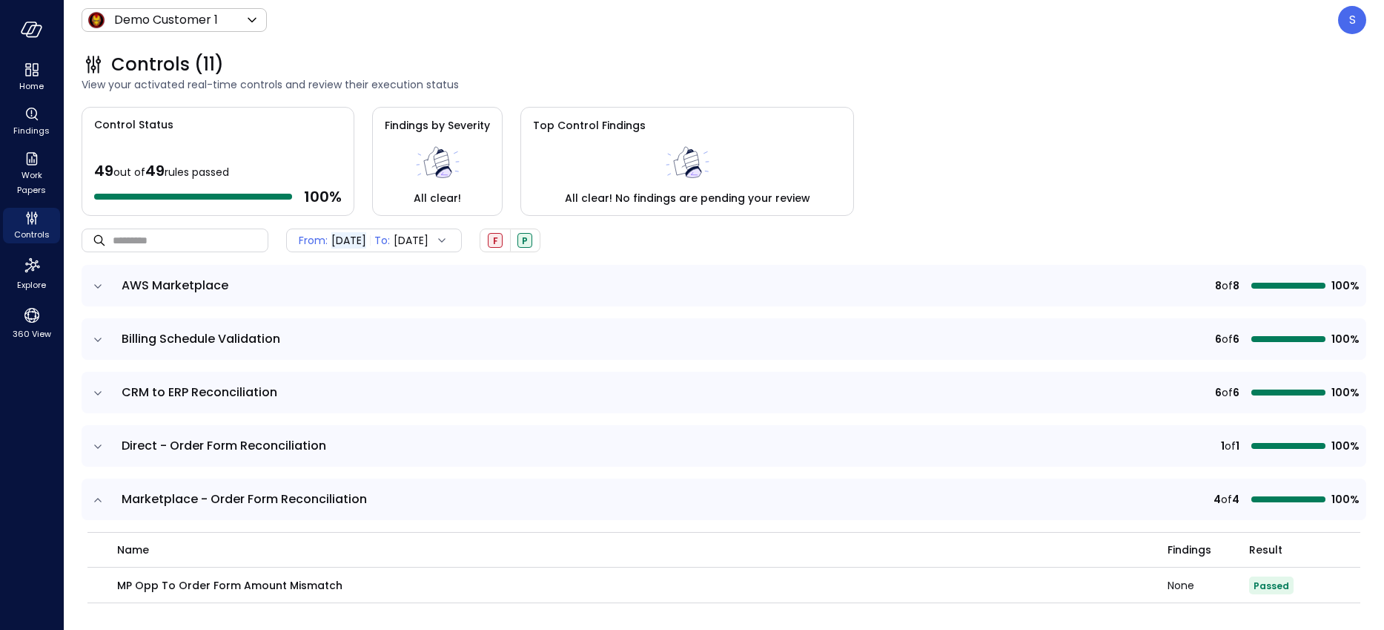
click at [449, 237] on icon at bounding box center [442, 240] width 15 height 15
click at [449, 238] on icon at bounding box center [442, 240] width 15 height 15
click at [433, 303] on td "AWS Marketplace" at bounding box center [471, 286] width 716 height 42
click at [418, 238] on icon at bounding box center [410, 240] width 15 height 15
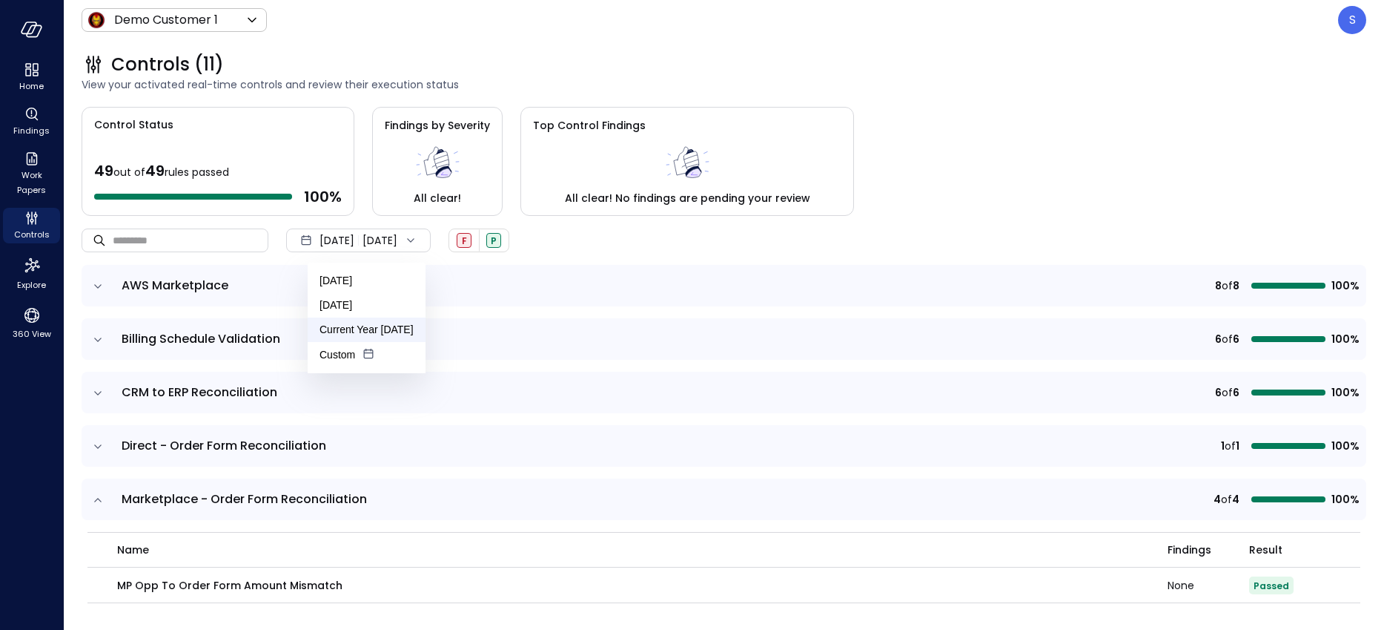
click at [357, 320] on li "Current Year [DATE]" at bounding box center [367, 329] width 118 height 24
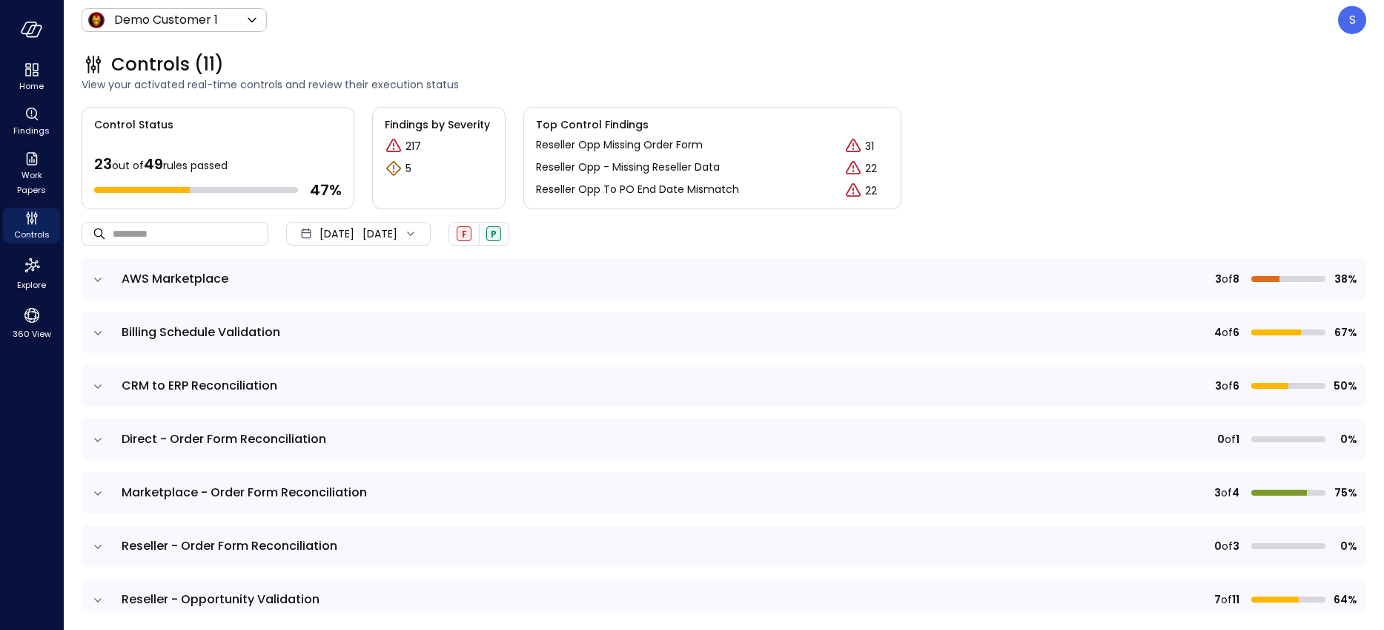
click at [95, 491] on icon "expand row" at bounding box center [97, 493] width 7 height 4
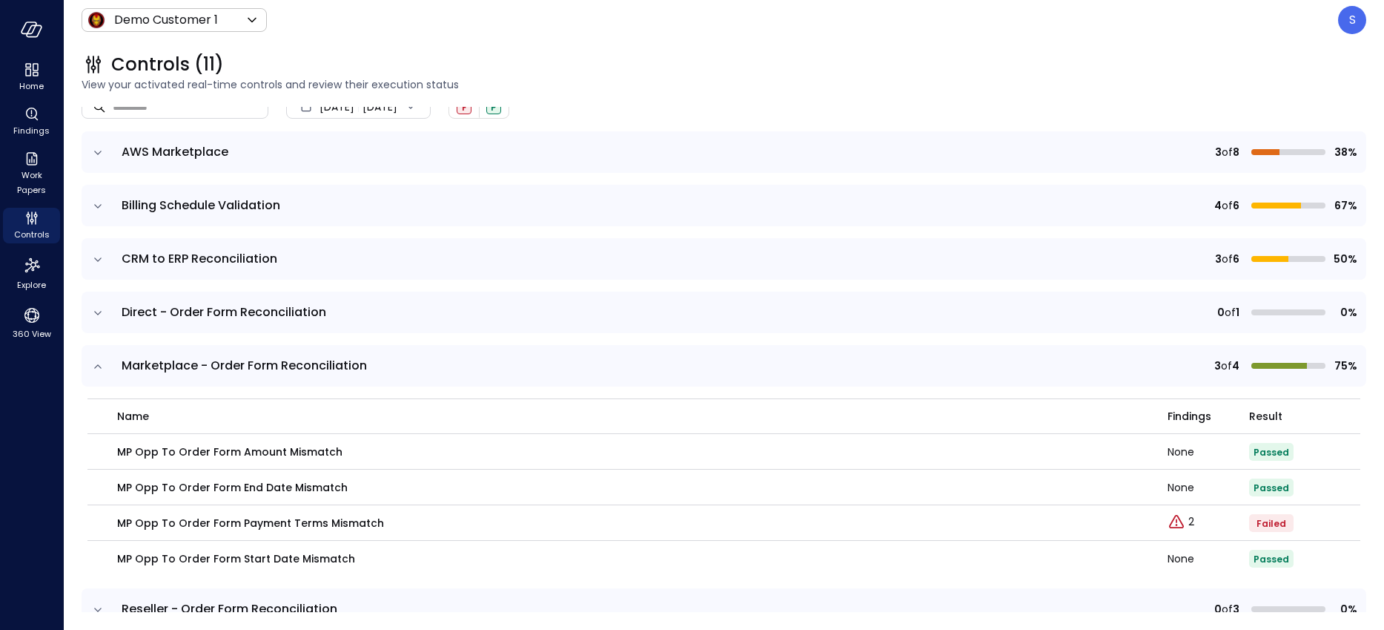
scroll to position [153, 0]
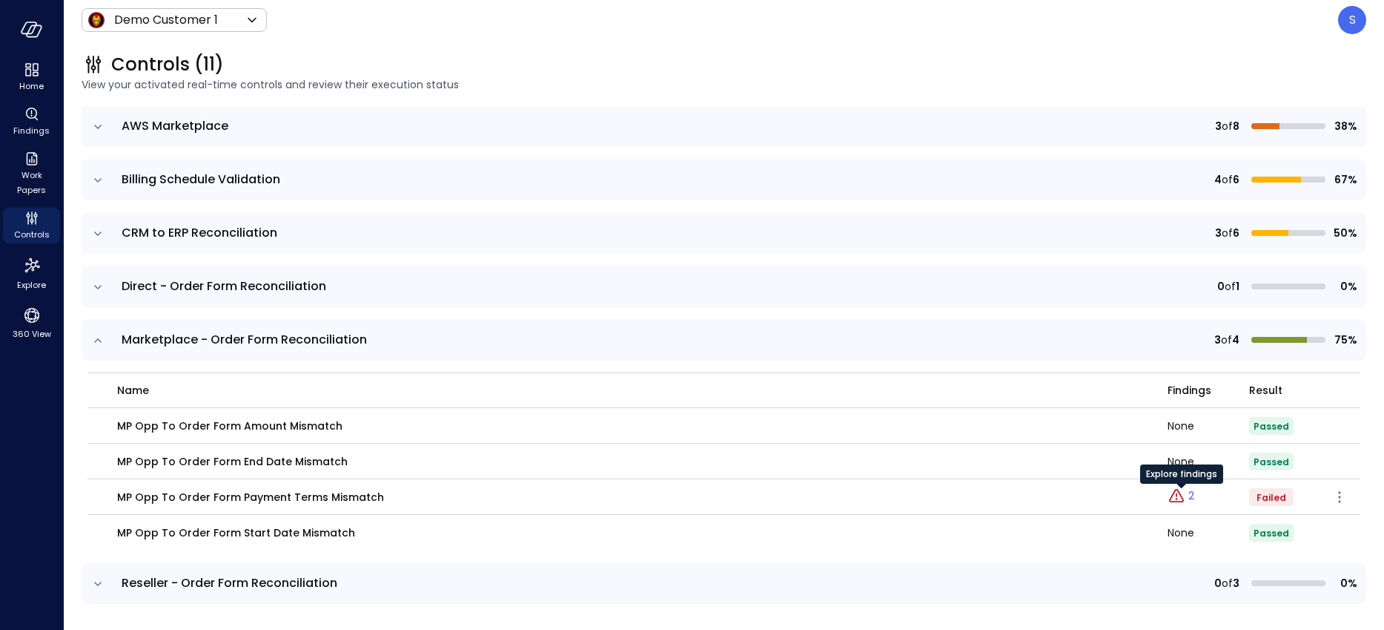
click at [1191, 494] on p "2" at bounding box center [1192, 496] width 6 height 16
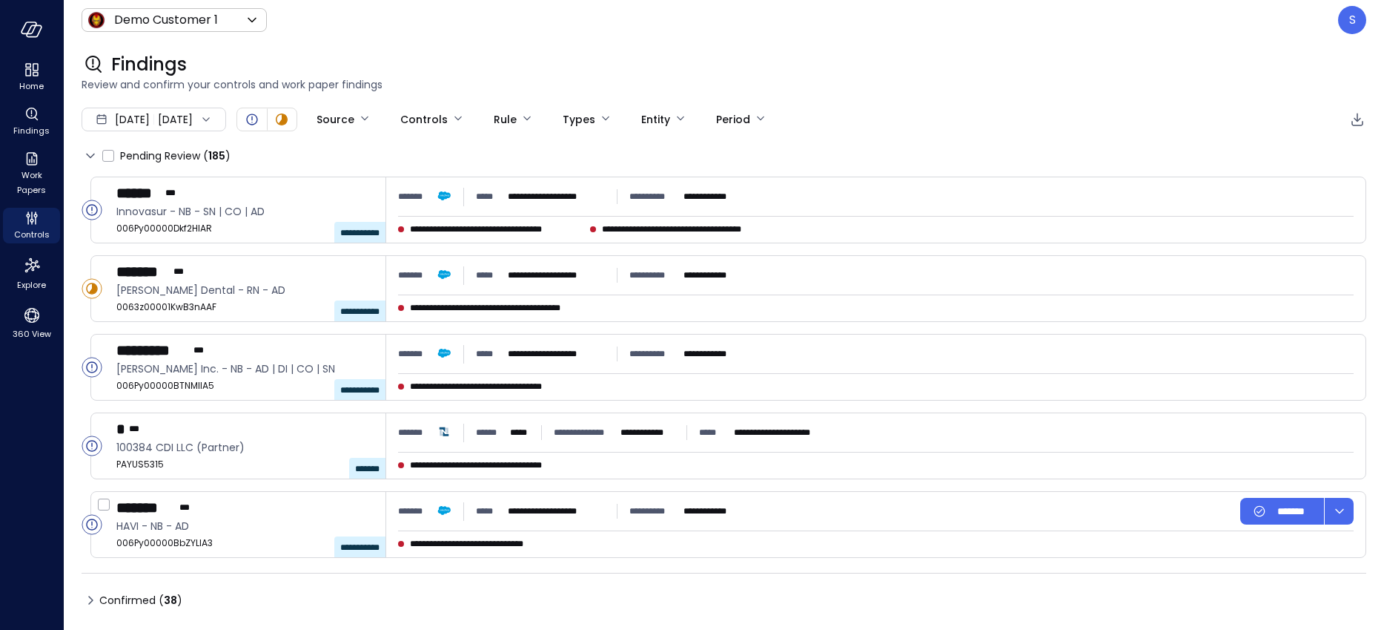
type input "****"
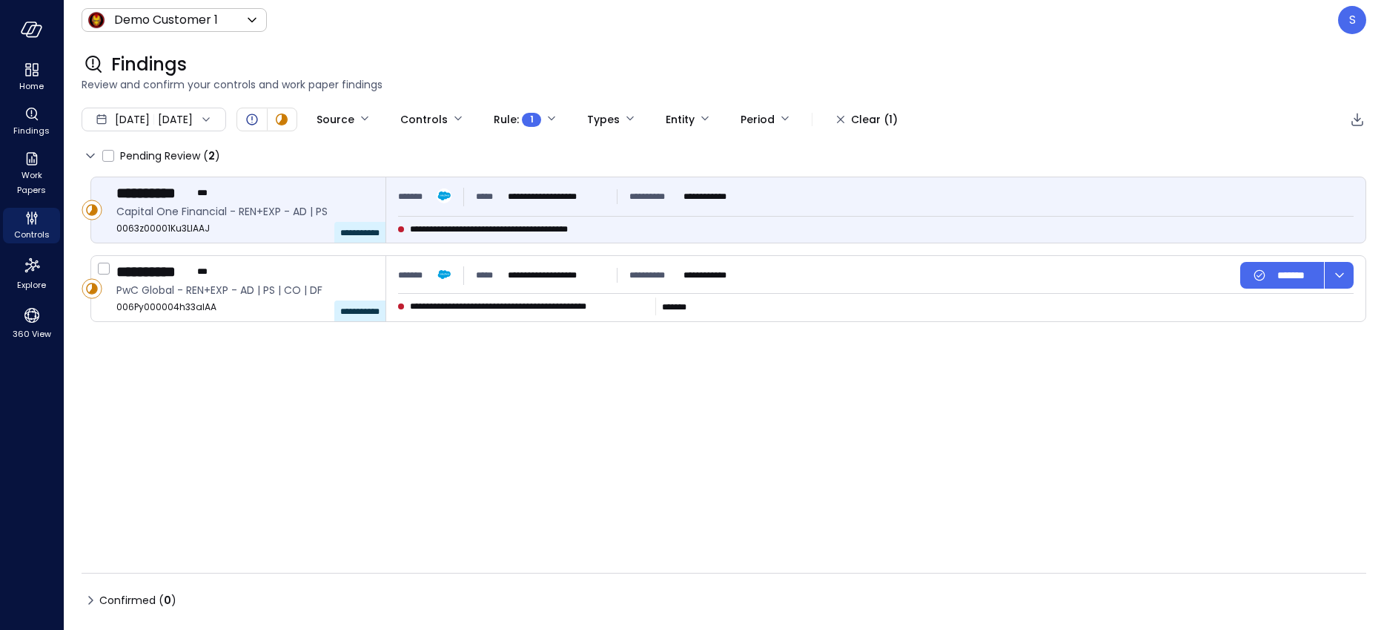
click at [249, 223] on span "0063z00001Ku3LlAAJ" at bounding box center [244, 228] width 257 height 15
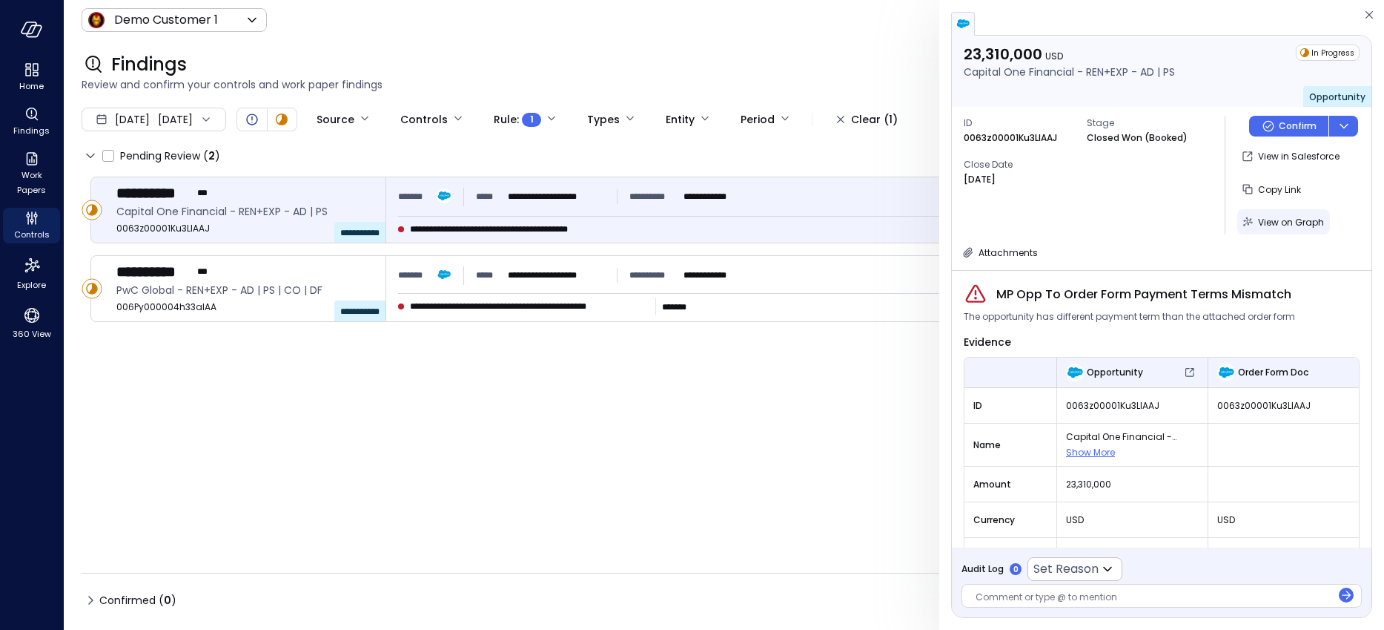
click at [1271, 223] on span "View on Graph" at bounding box center [1291, 222] width 66 height 13
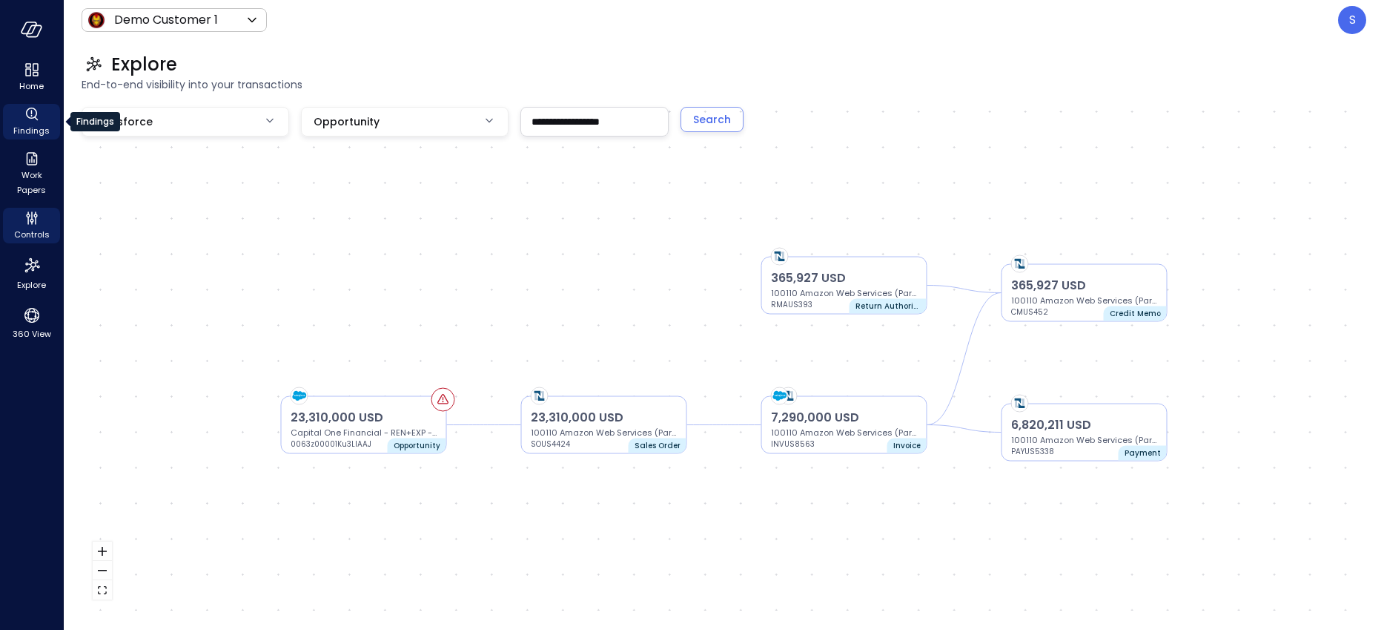
click at [30, 124] on span "Findings" at bounding box center [31, 130] width 36 height 15
